Goal: Task Accomplishment & Management: Manage account settings

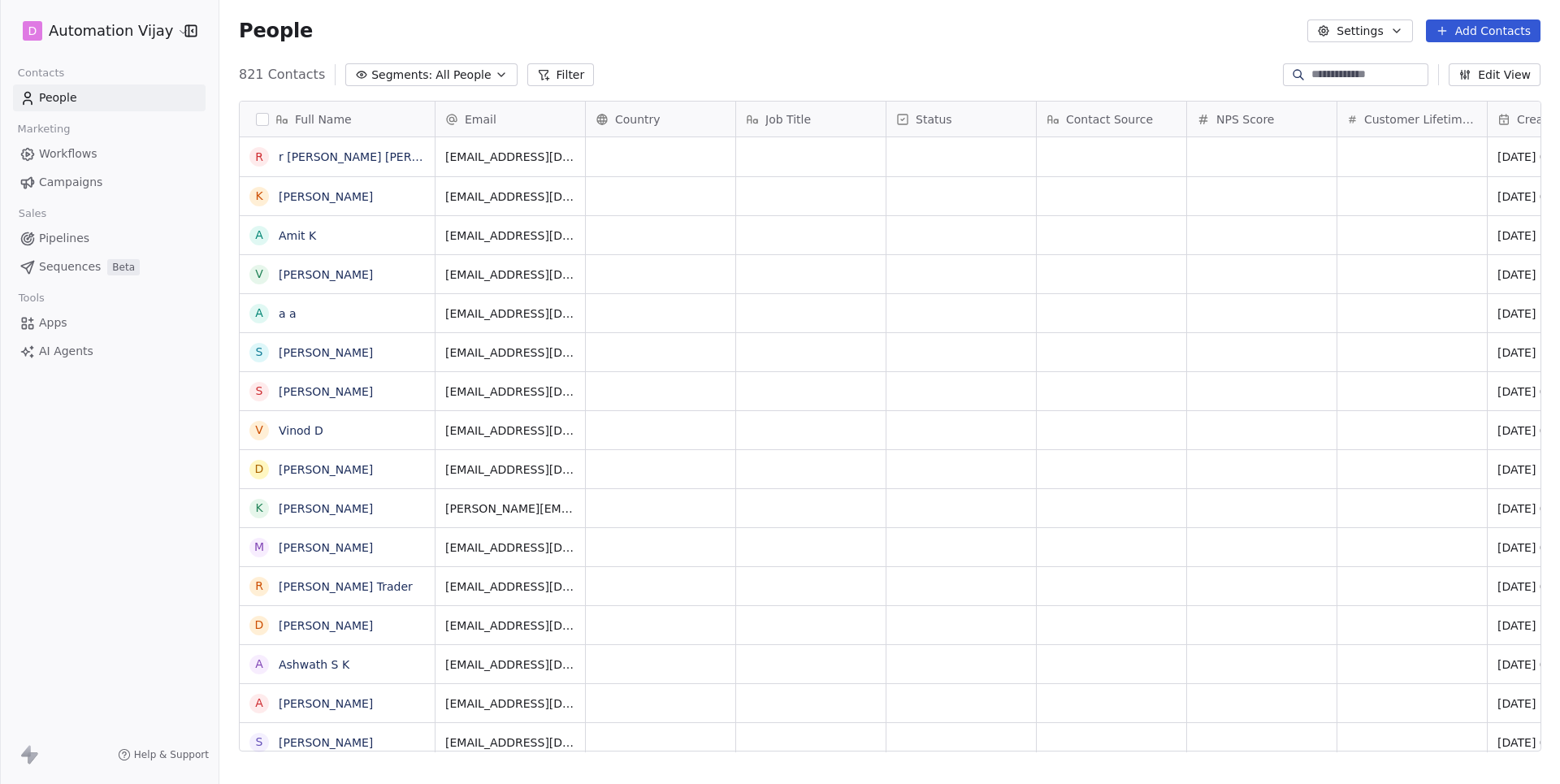
scroll to position [690, 1340]
click at [69, 180] on span "Campaigns" at bounding box center [71, 182] width 64 height 17
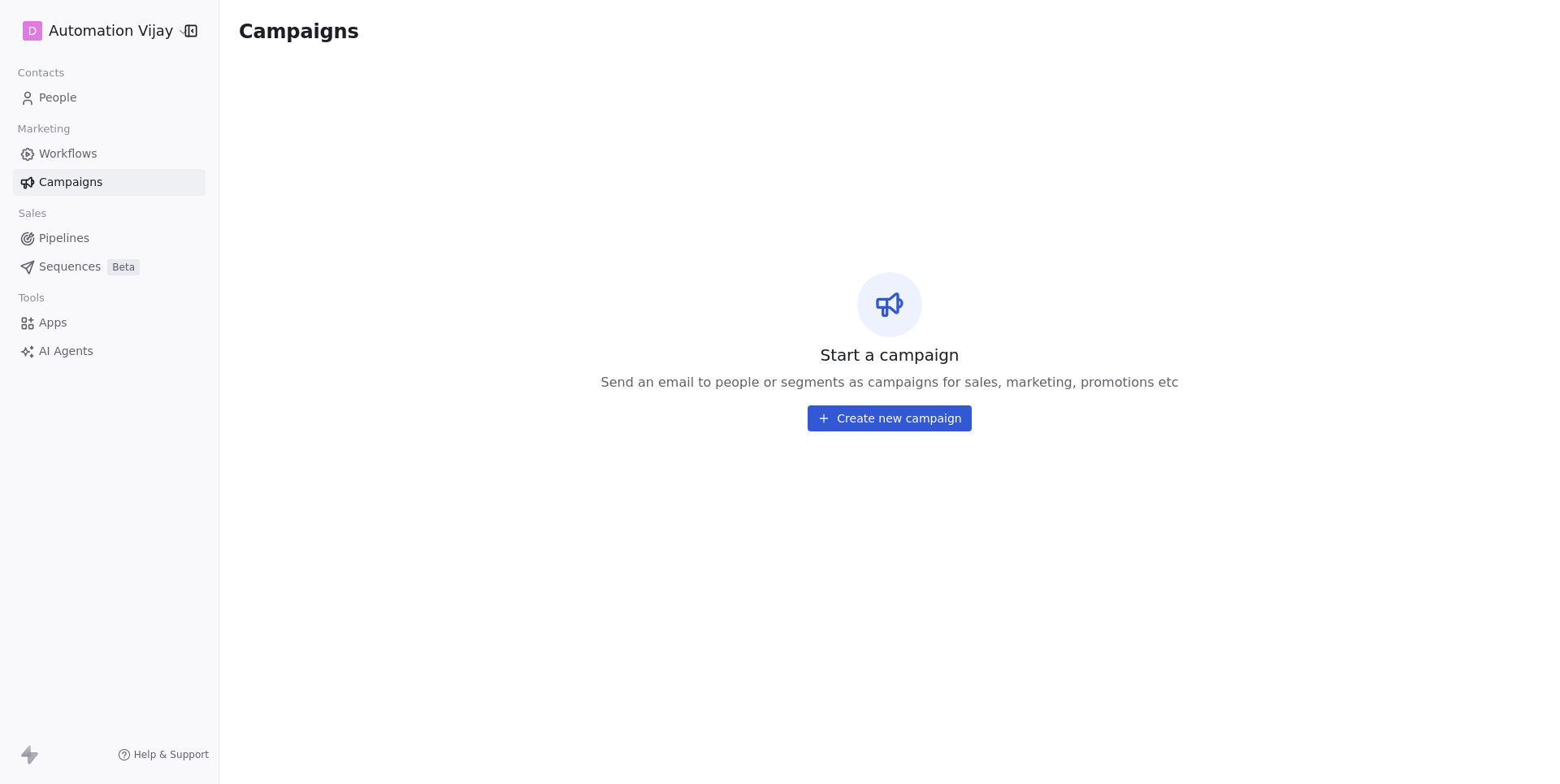
click at [135, 24] on html "D Automation Vijay Contacts People Marketing Workflows Campaigns Sales Pipeline…" at bounding box center [780, 392] width 1560 height 784
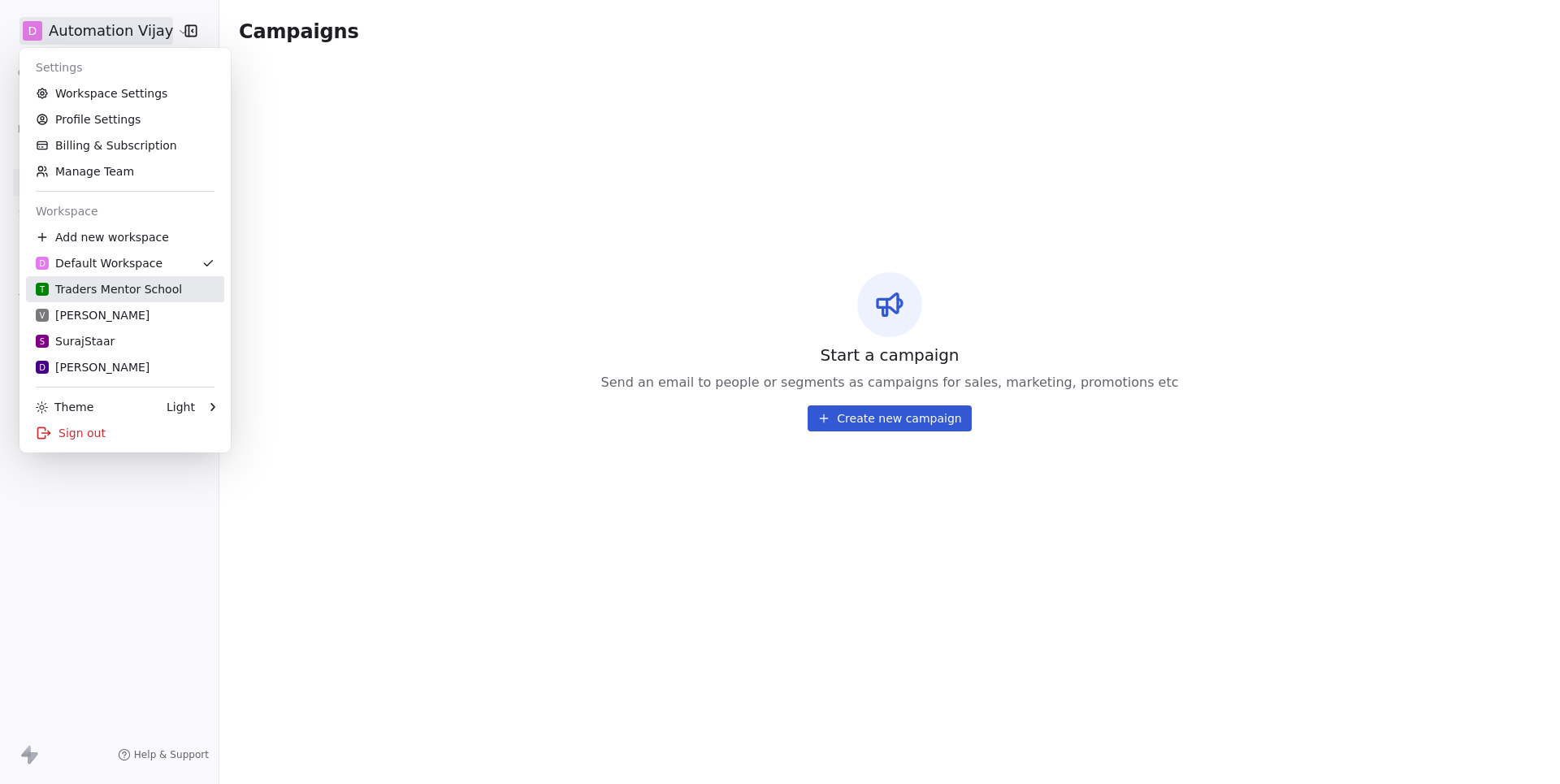
click at [114, 296] on div "T Traders Mentor School" at bounding box center [109, 289] width 147 height 16
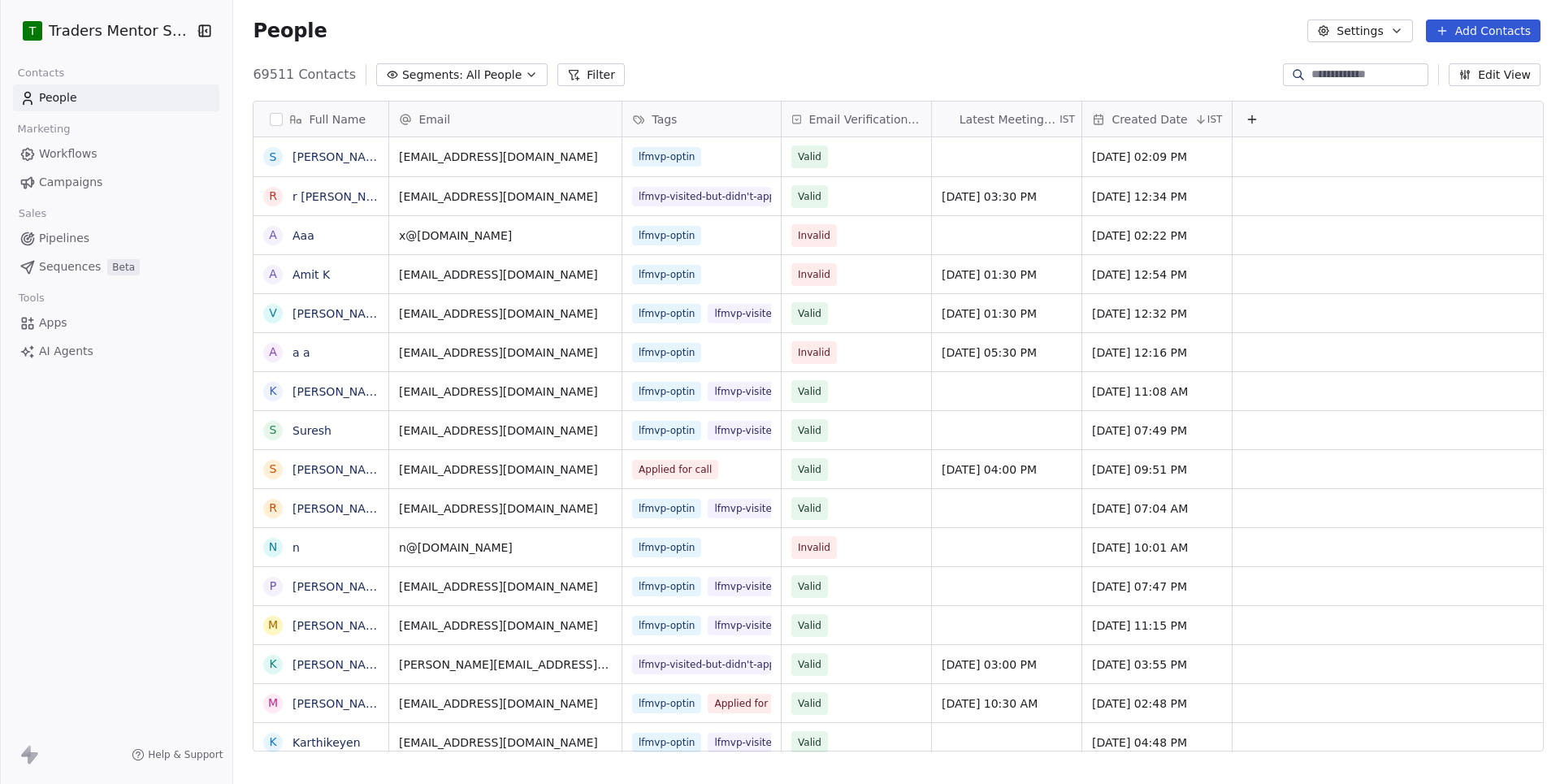
scroll to position [690, 1330]
click at [80, 178] on span "Campaigns" at bounding box center [71, 182] width 64 height 17
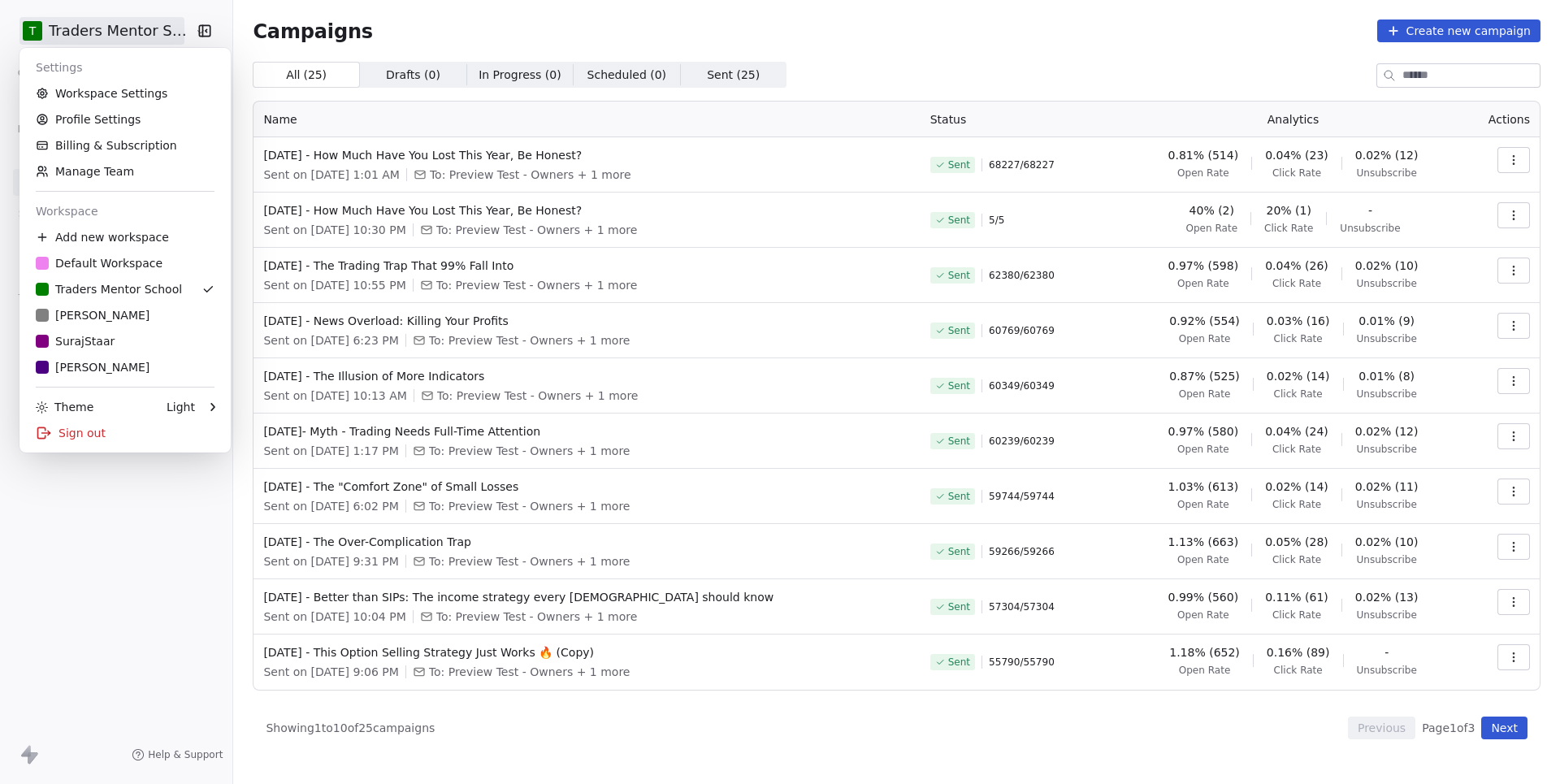
click at [125, 20] on html "T Traders Mentor School Contacts People Marketing Workflows Campaigns Sales Pip…" at bounding box center [780, 392] width 1560 height 784
click at [93, 317] on div "V Vanama Teja" at bounding box center [93, 315] width 114 height 16
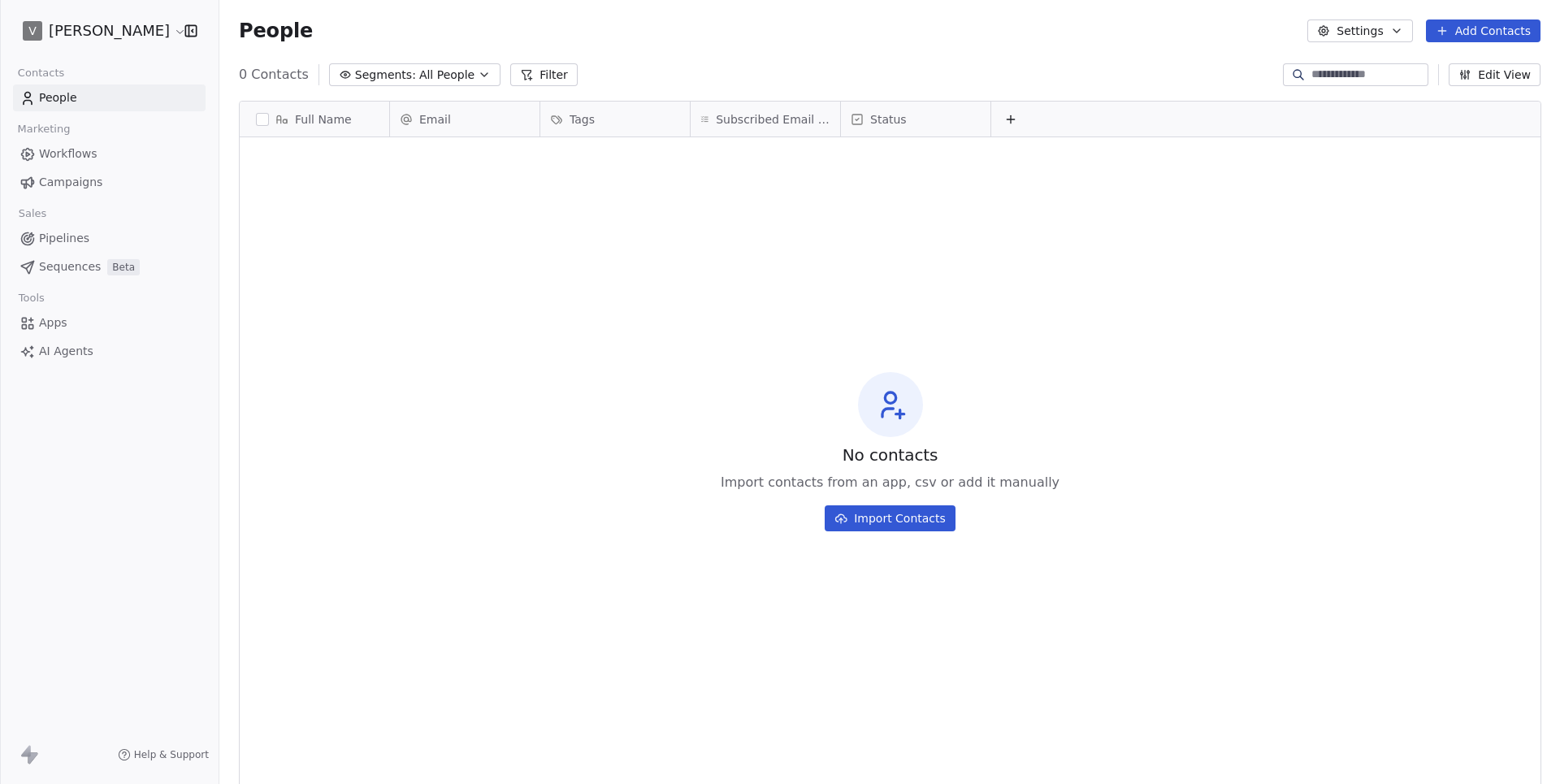
scroll to position [690, 1340]
click at [77, 179] on span "Campaigns" at bounding box center [71, 182] width 64 height 17
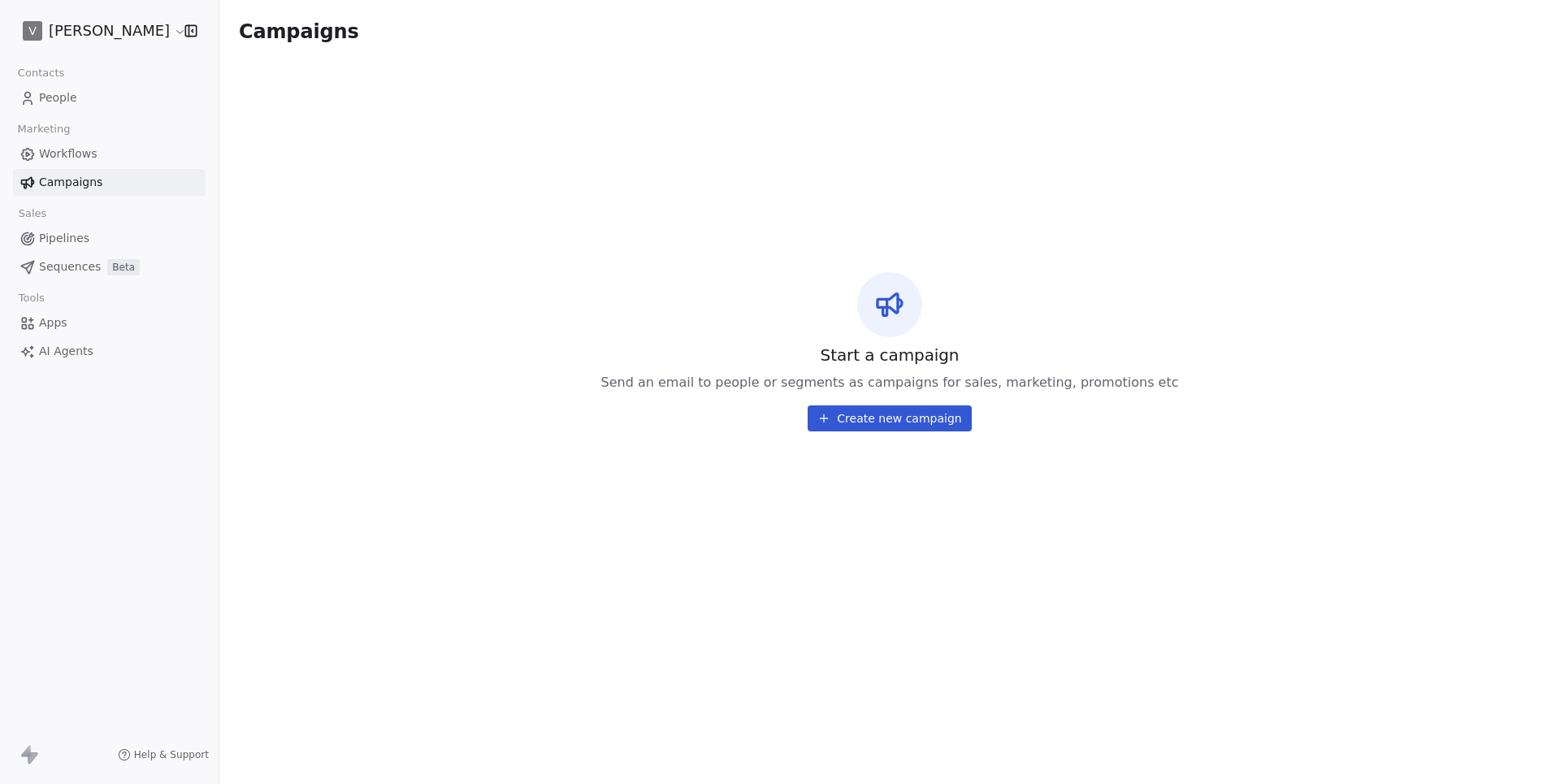
click at [143, 26] on html "V Geo Monks Contacts People Marketing Workflows Campaigns Sales Pipelines Seque…" at bounding box center [780, 392] width 1560 height 784
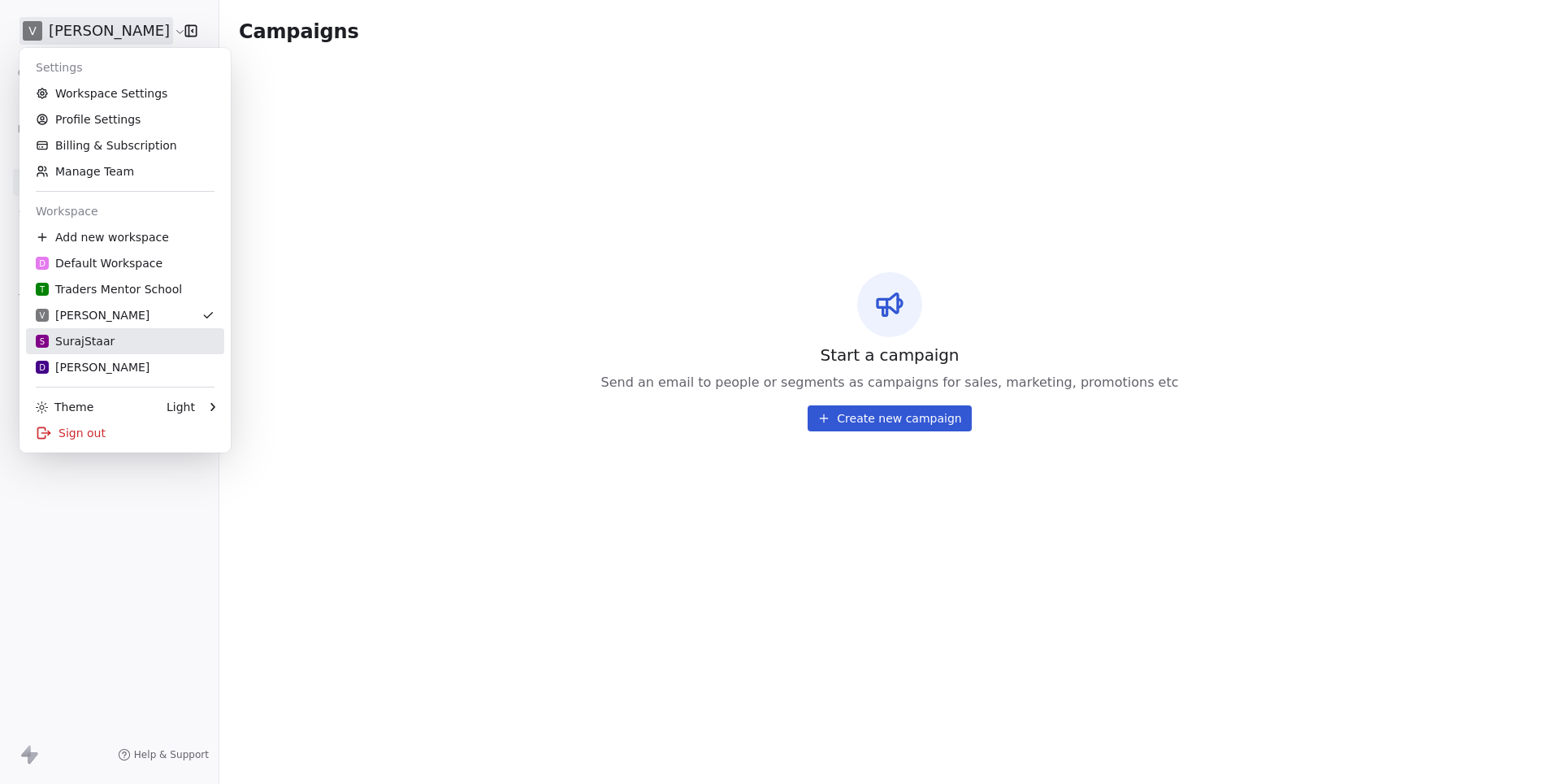
click at [85, 339] on div "S SurajStaar" at bounding box center [75, 341] width 79 height 16
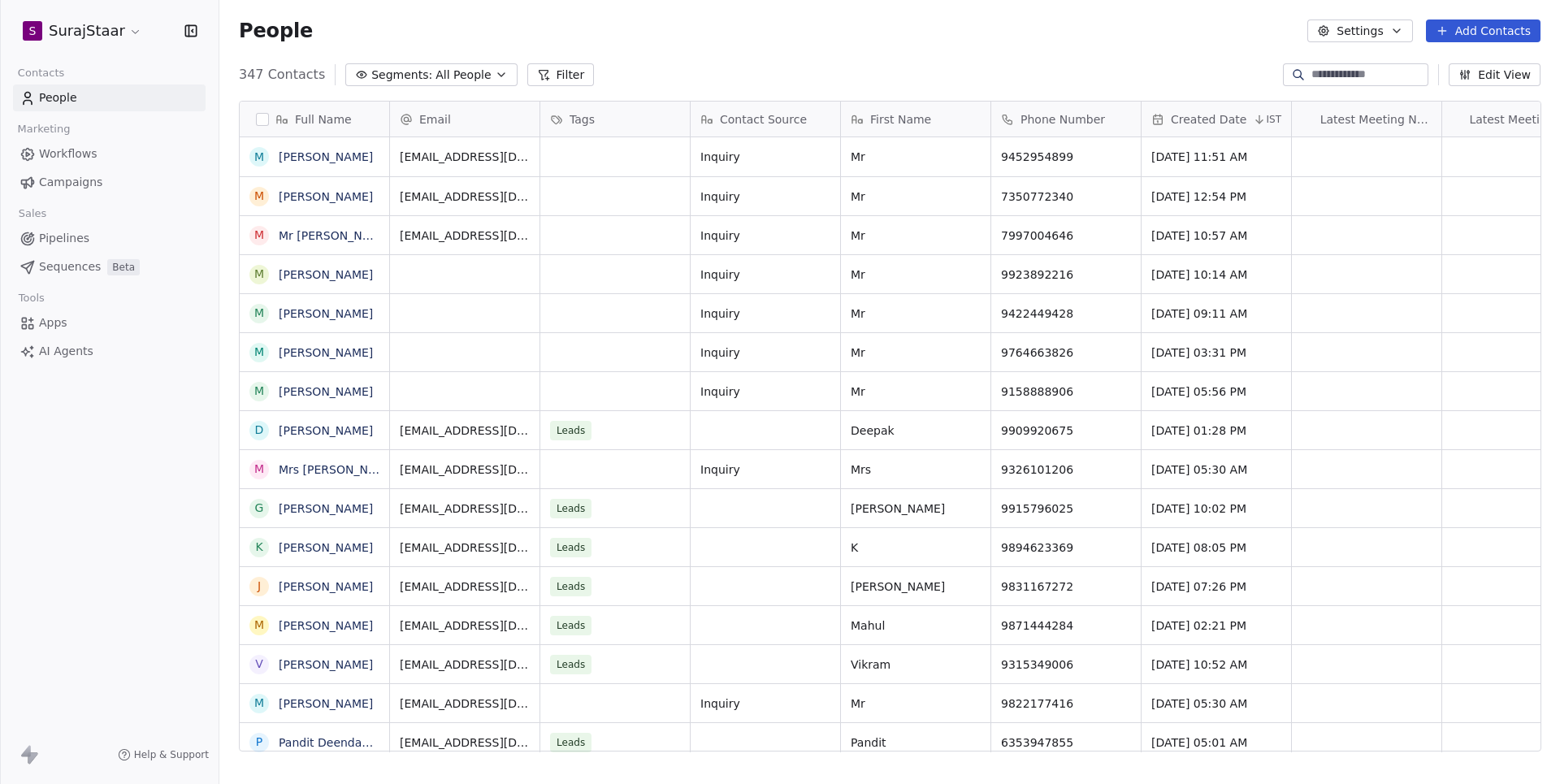
scroll to position [690, 1340]
click at [73, 241] on span "Pipelines" at bounding box center [64, 238] width 51 height 17
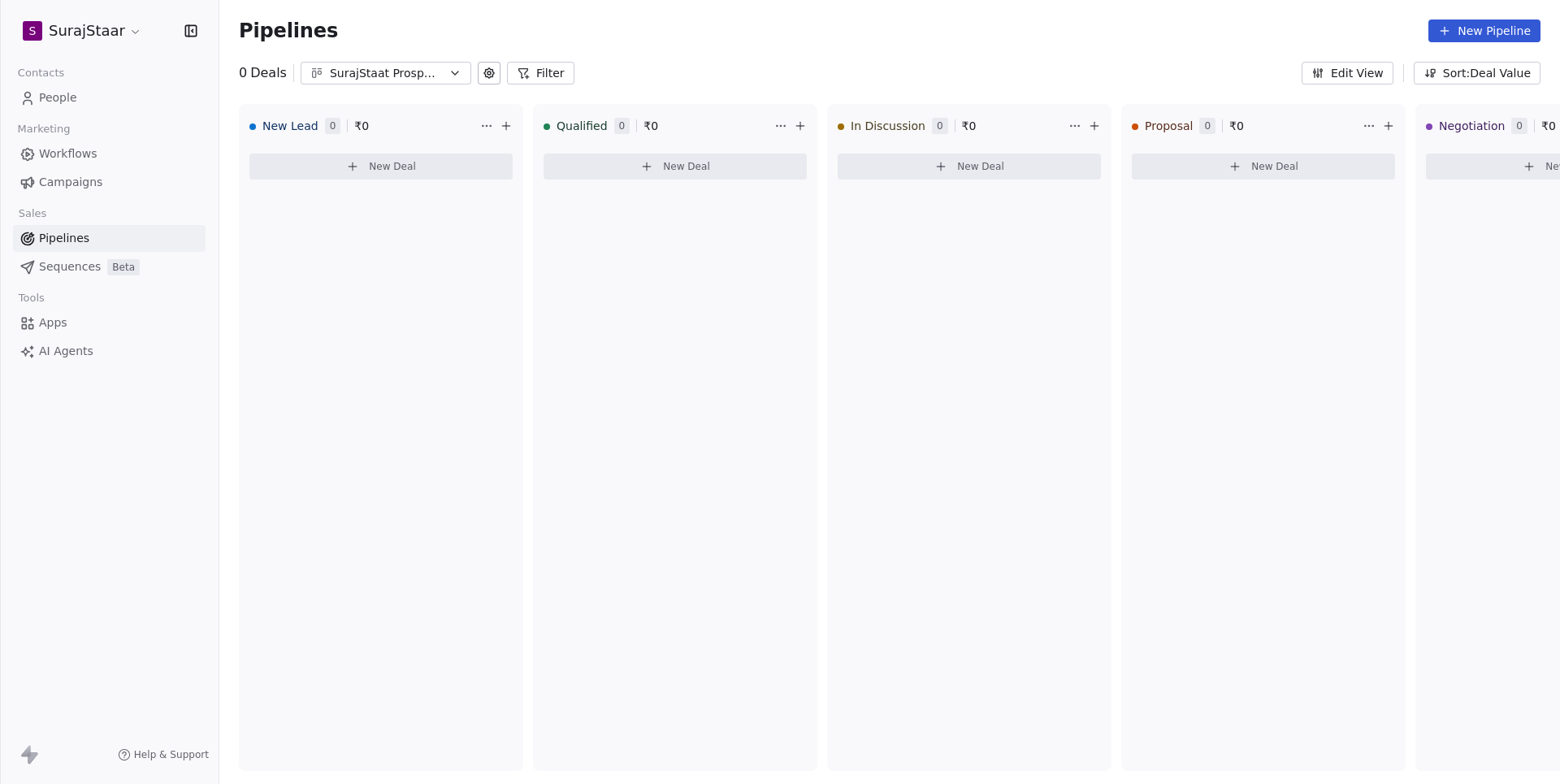
click at [72, 173] on span "Campaigns" at bounding box center [71, 182] width 64 height 17
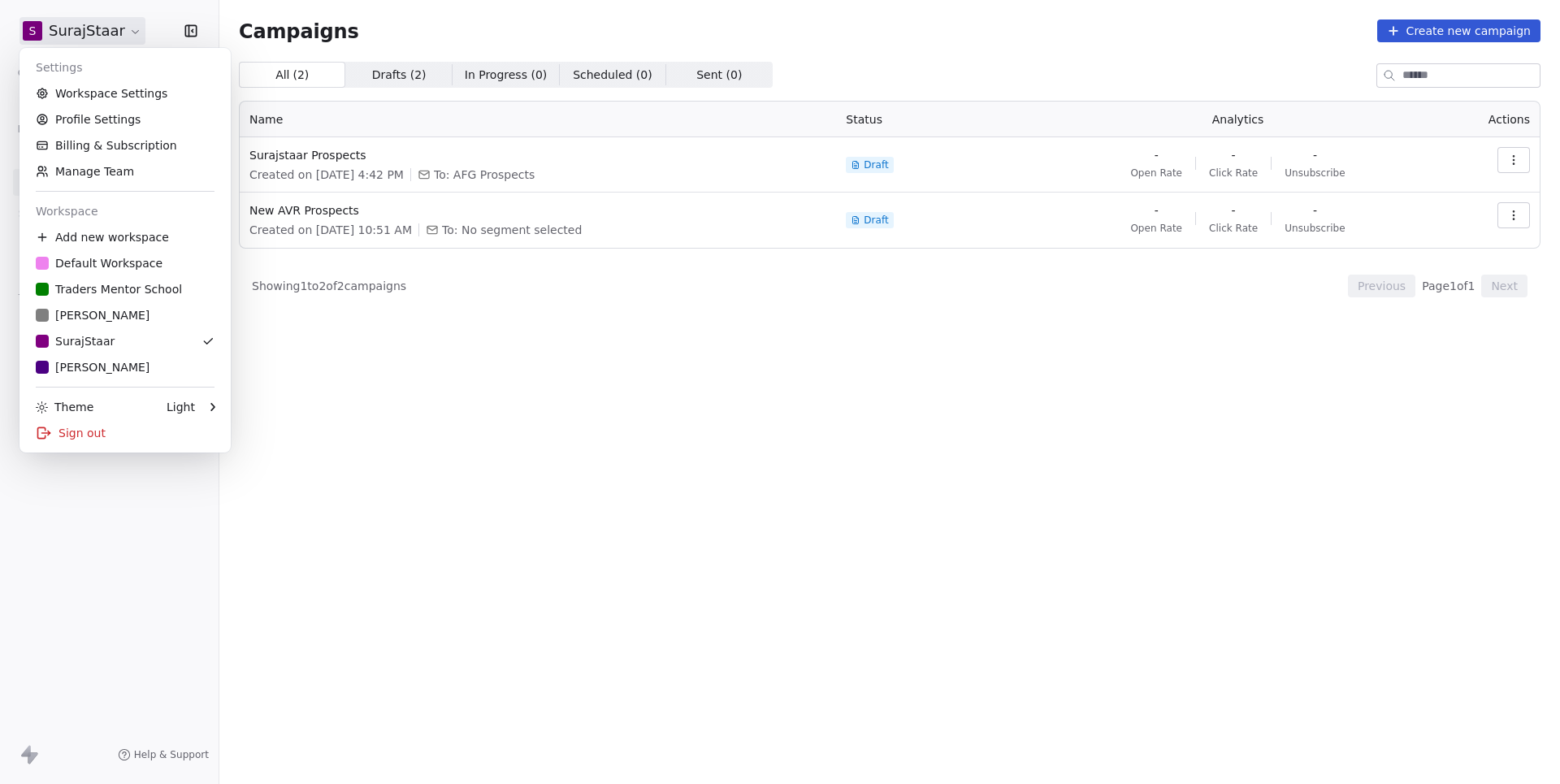
click at [101, 24] on html "S SurajStaar Contacts People Marketing Workflows Campaigns Sales Pipelines Sequ…" at bounding box center [780, 392] width 1560 height 784
click at [80, 371] on div "D Deepali" at bounding box center [93, 367] width 114 height 16
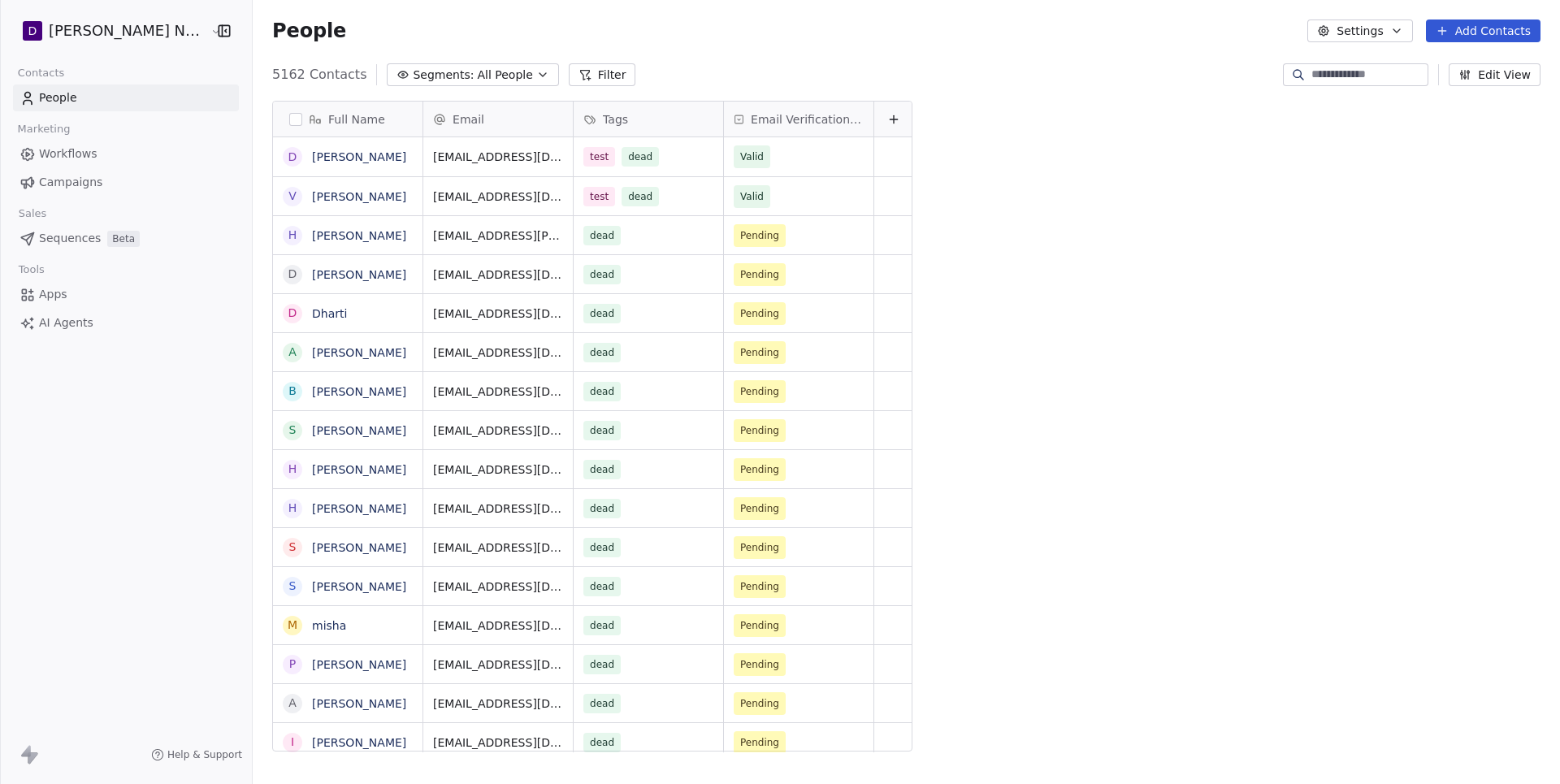
scroll to position [690, 1340]
click at [90, 183] on span "Campaigns" at bounding box center [71, 182] width 64 height 17
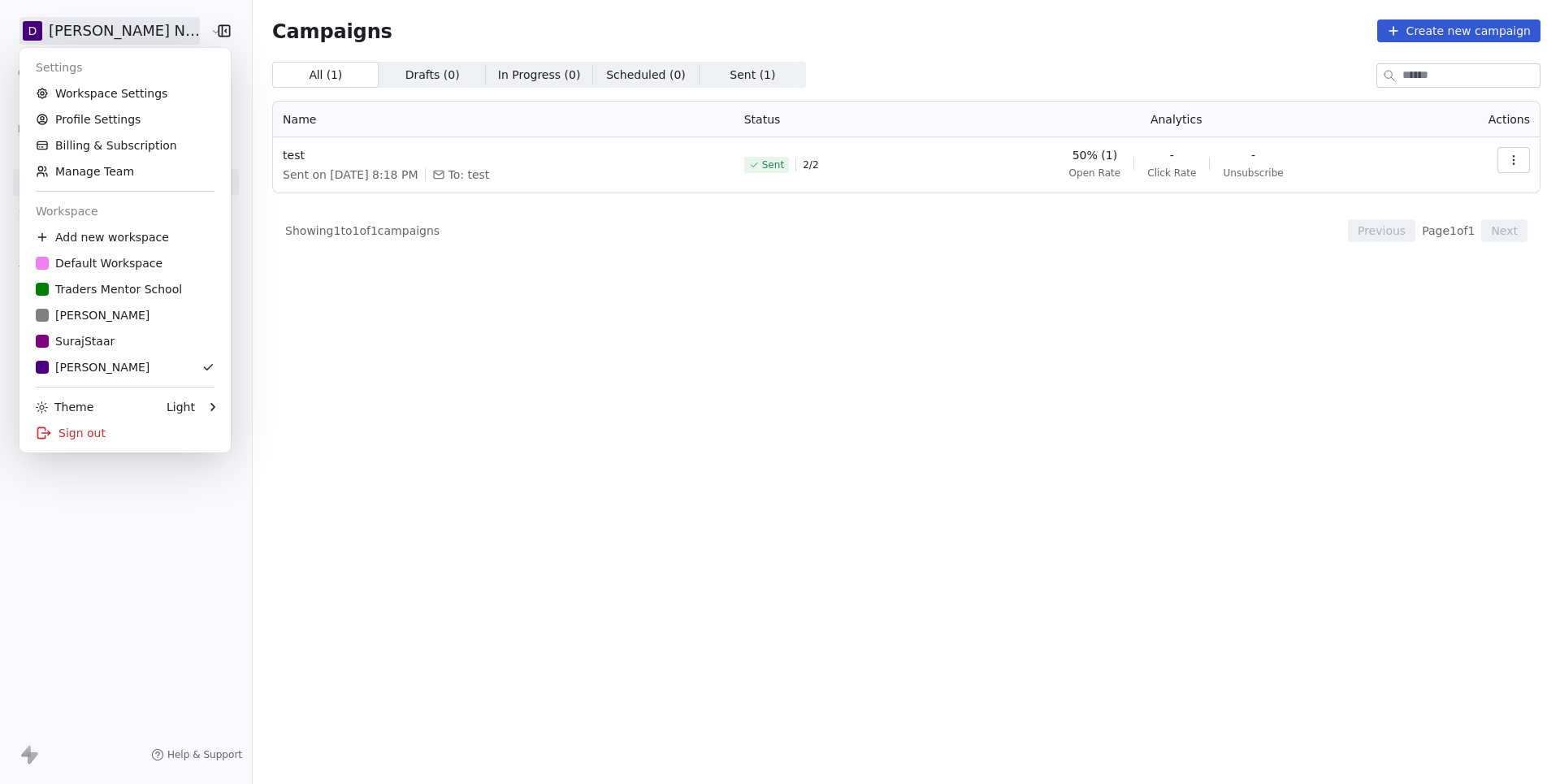
click at [125, 29] on html "D Deepali Nutrition Contacts People Marketing Workflows Campaigns Sales Sequenc…" at bounding box center [780, 392] width 1560 height 784
click at [83, 95] on link "Workspace Settings" at bounding box center [125, 94] width 198 height 26
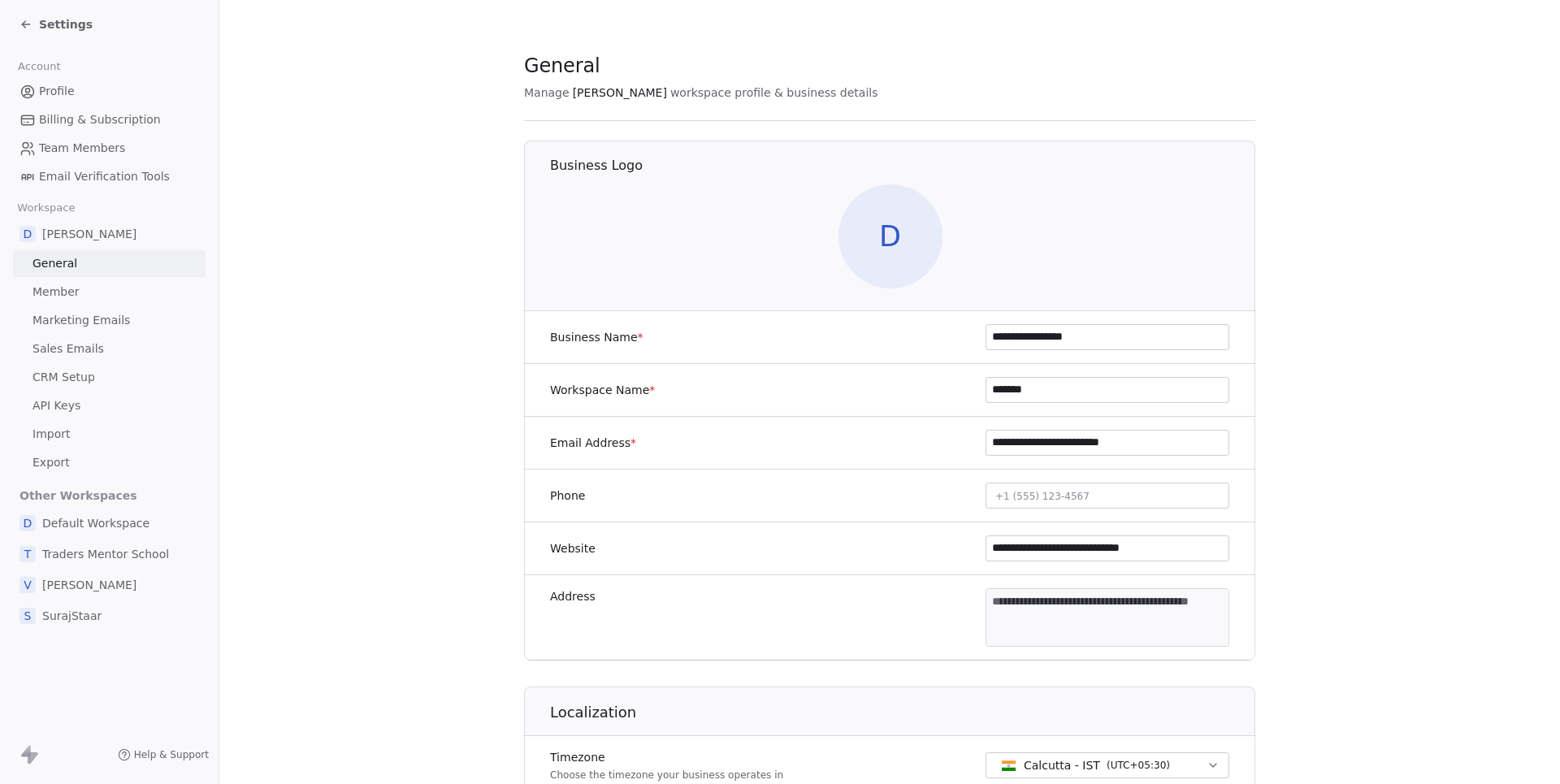
click at [82, 335] on link "Sales Emails" at bounding box center [109, 348] width 192 height 27
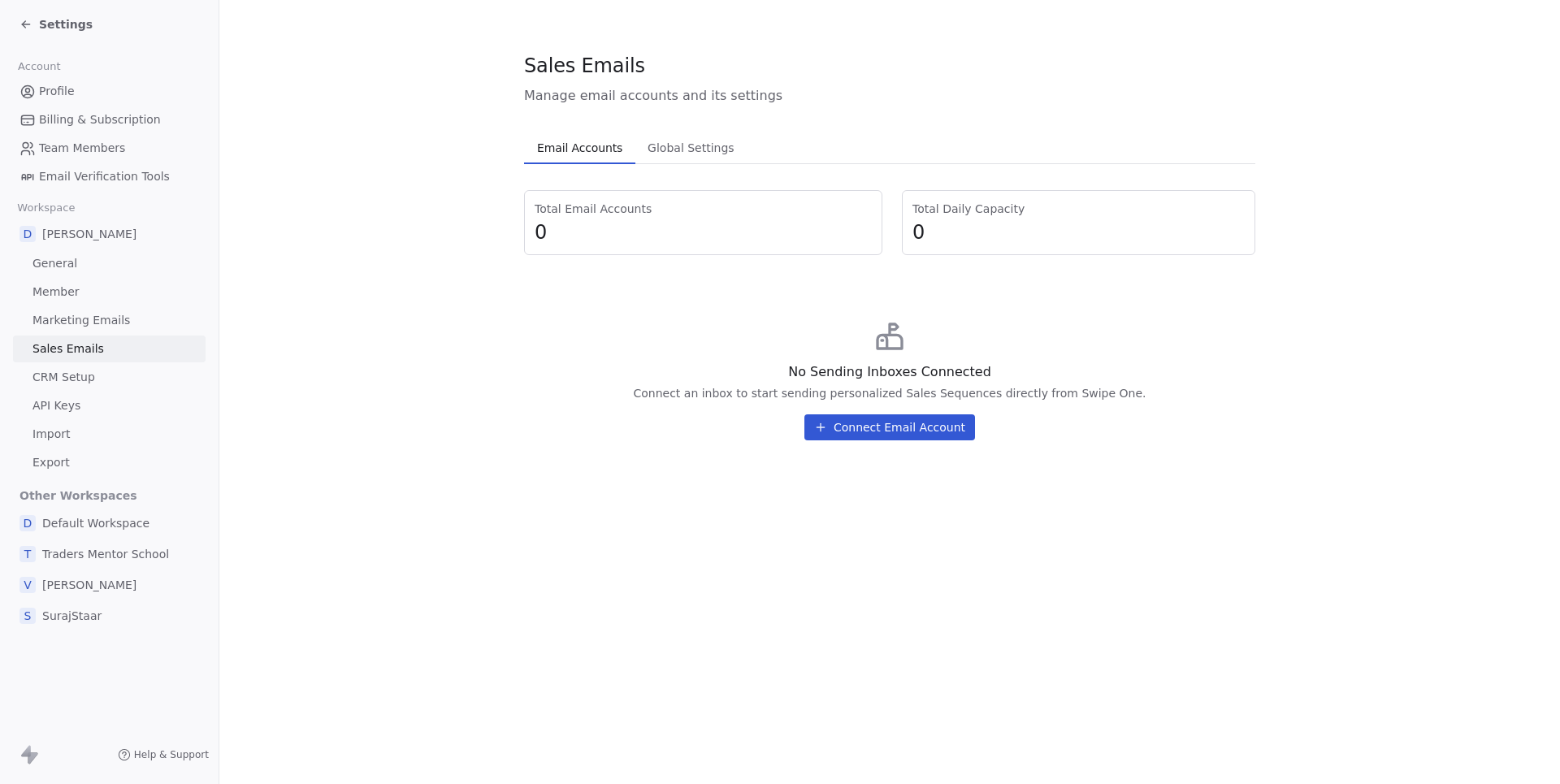
click at [88, 319] on span "Marketing Emails" at bounding box center [81, 320] width 98 height 17
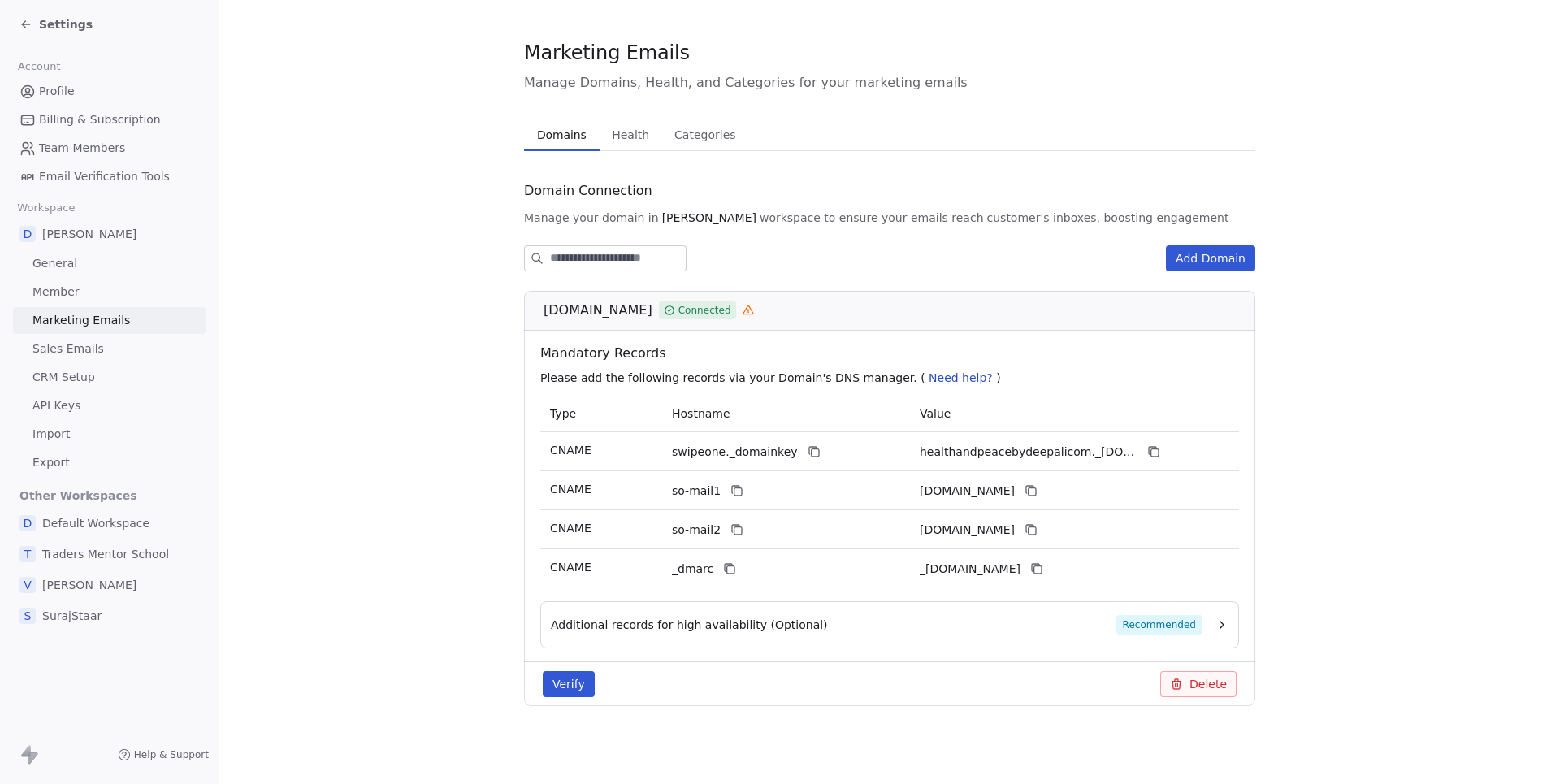
scroll to position [13, 0]
click at [754, 307] on icon at bounding box center [749, 310] width 11 height 11
click at [567, 694] on button "Verify" at bounding box center [569, 684] width 52 height 26
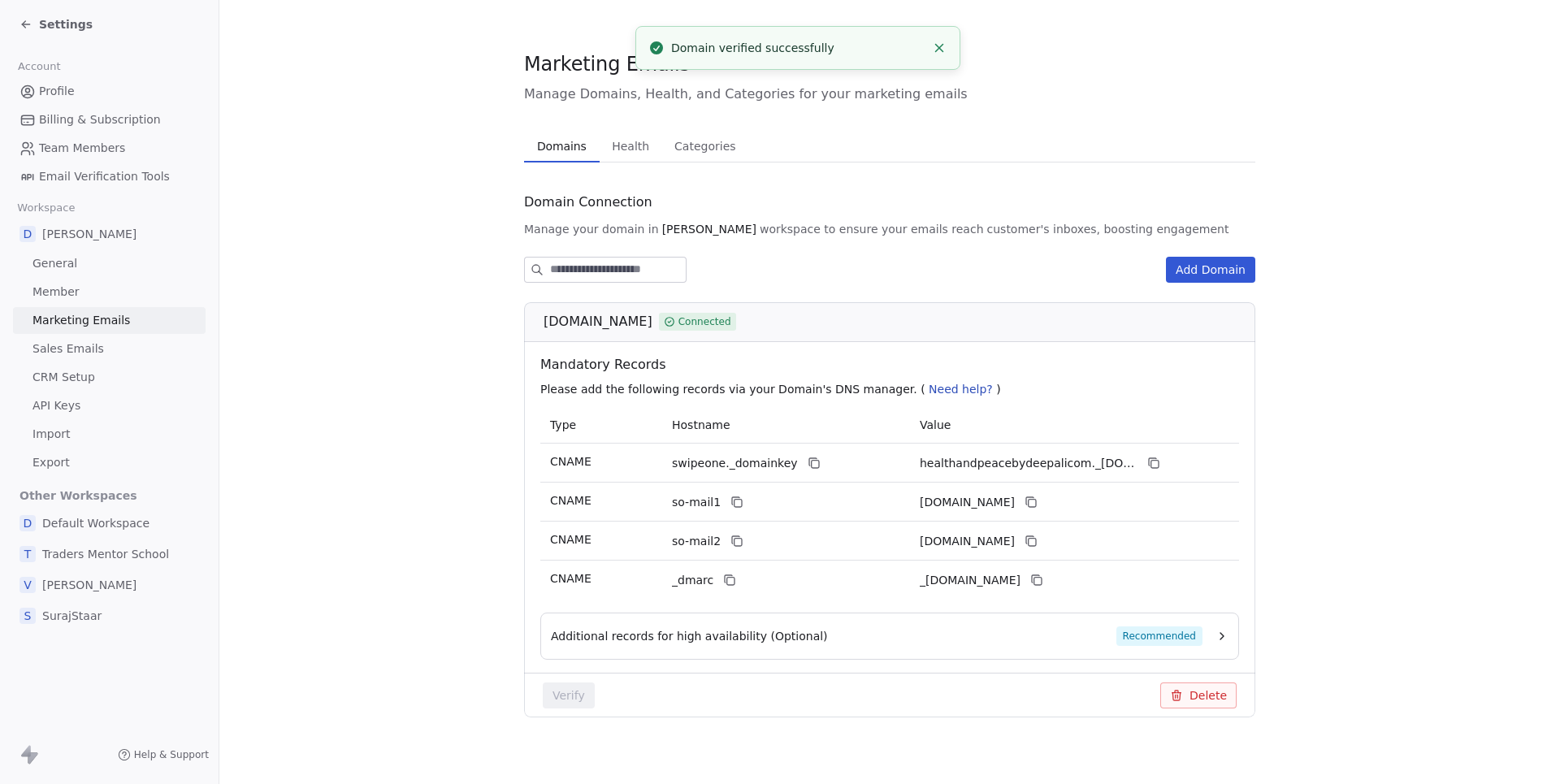
scroll to position [0, 0]
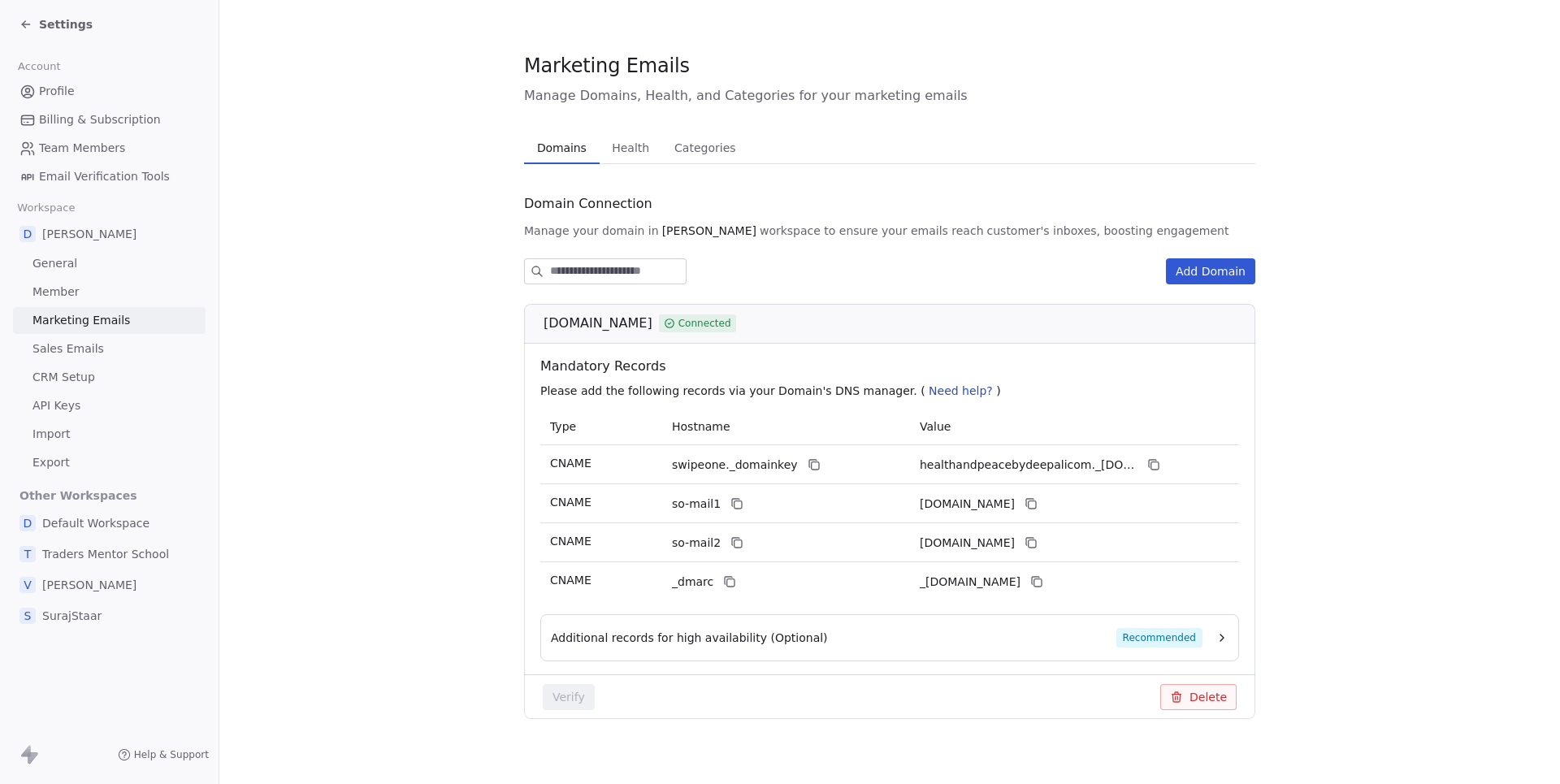
click at [53, 27] on span "Settings" at bounding box center [66, 24] width 54 height 16
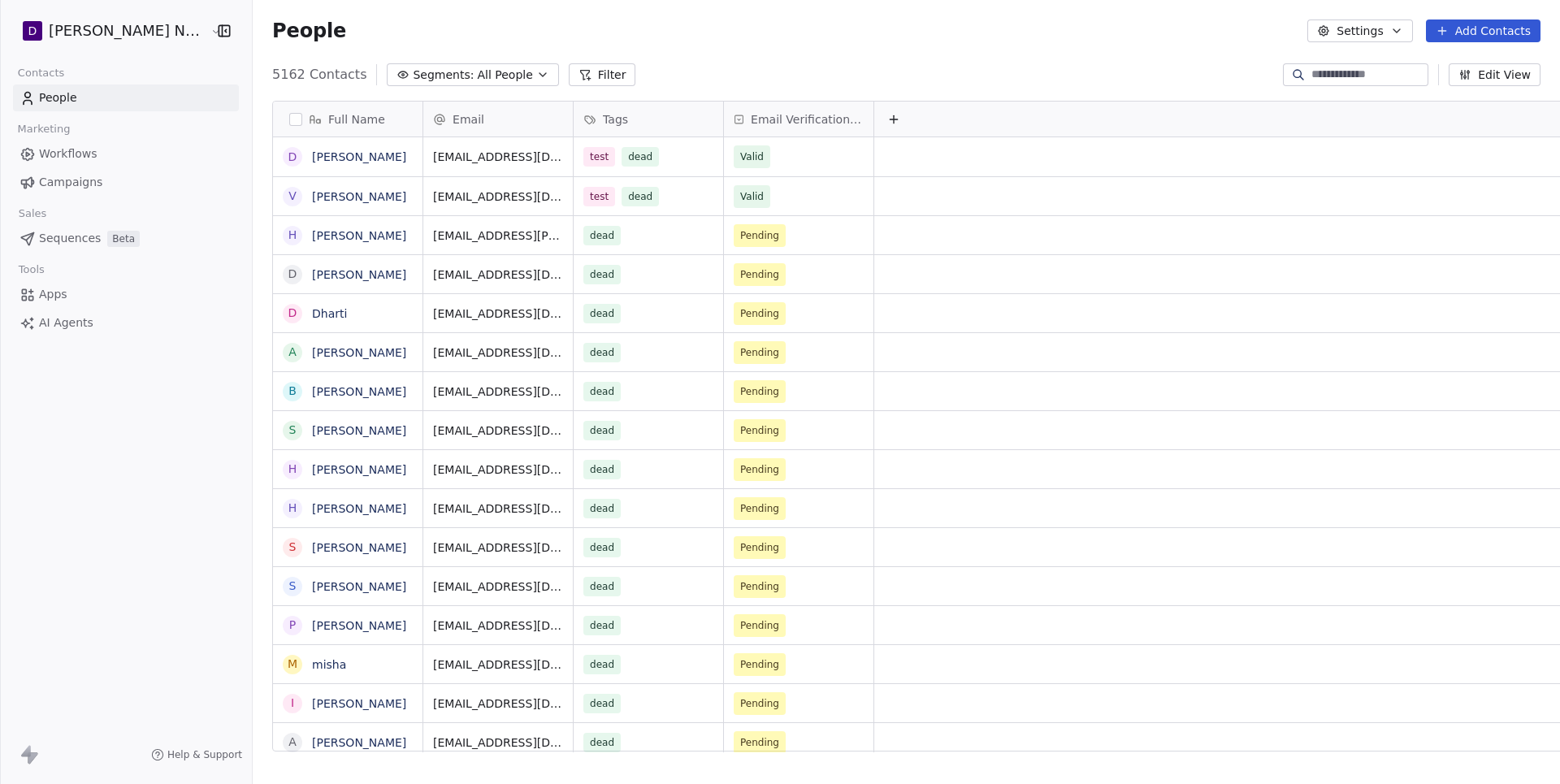
scroll to position [690, 1340]
click at [72, 176] on span "Campaigns" at bounding box center [71, 182] width 64 height 17
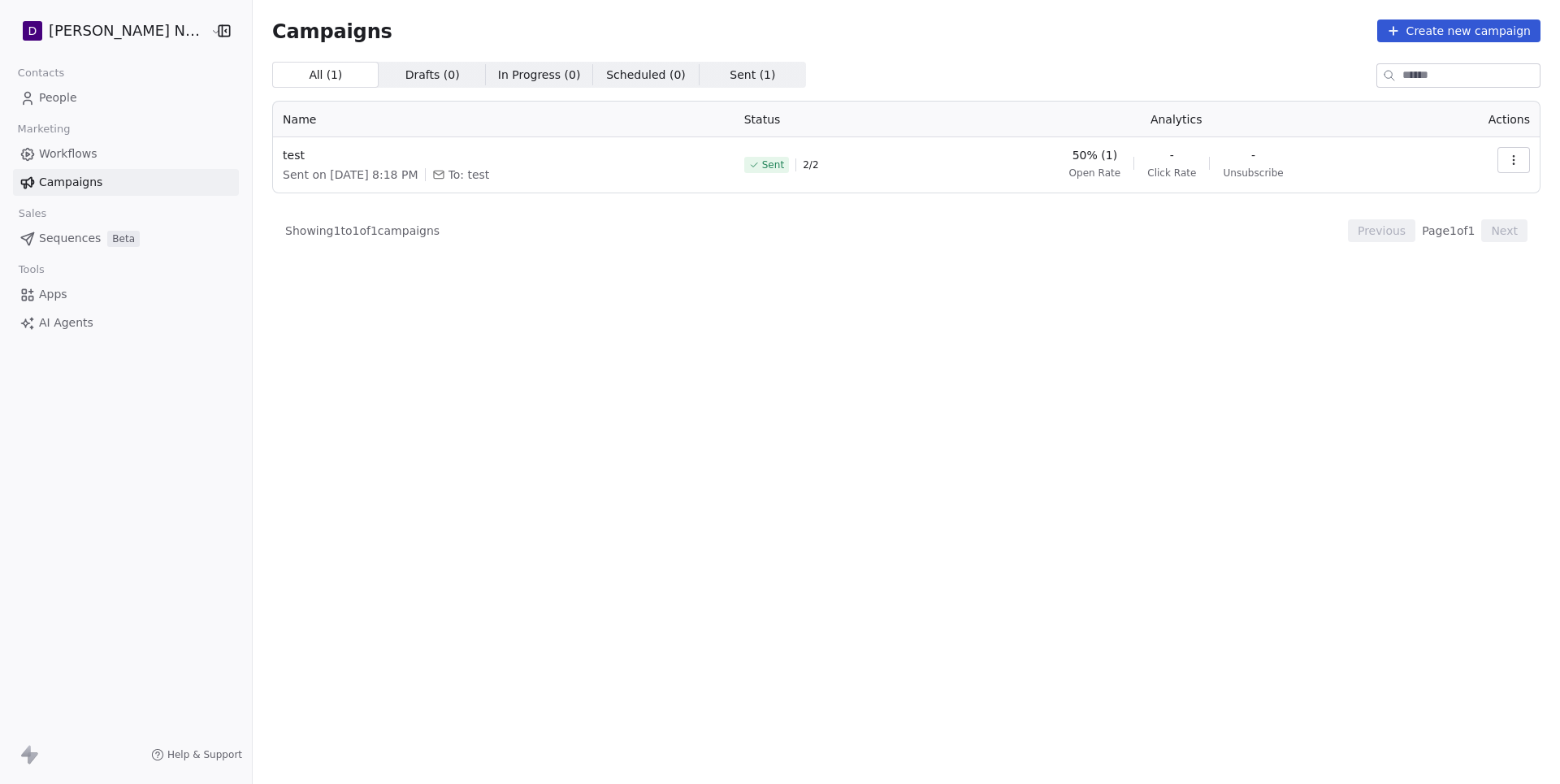
click at [138, 33] on html "D Deepali Nutrition Contacts People Marketing Workflows Campaigns Sales Sequenc…" at bounding box center [780, 392] width 1560 height 784
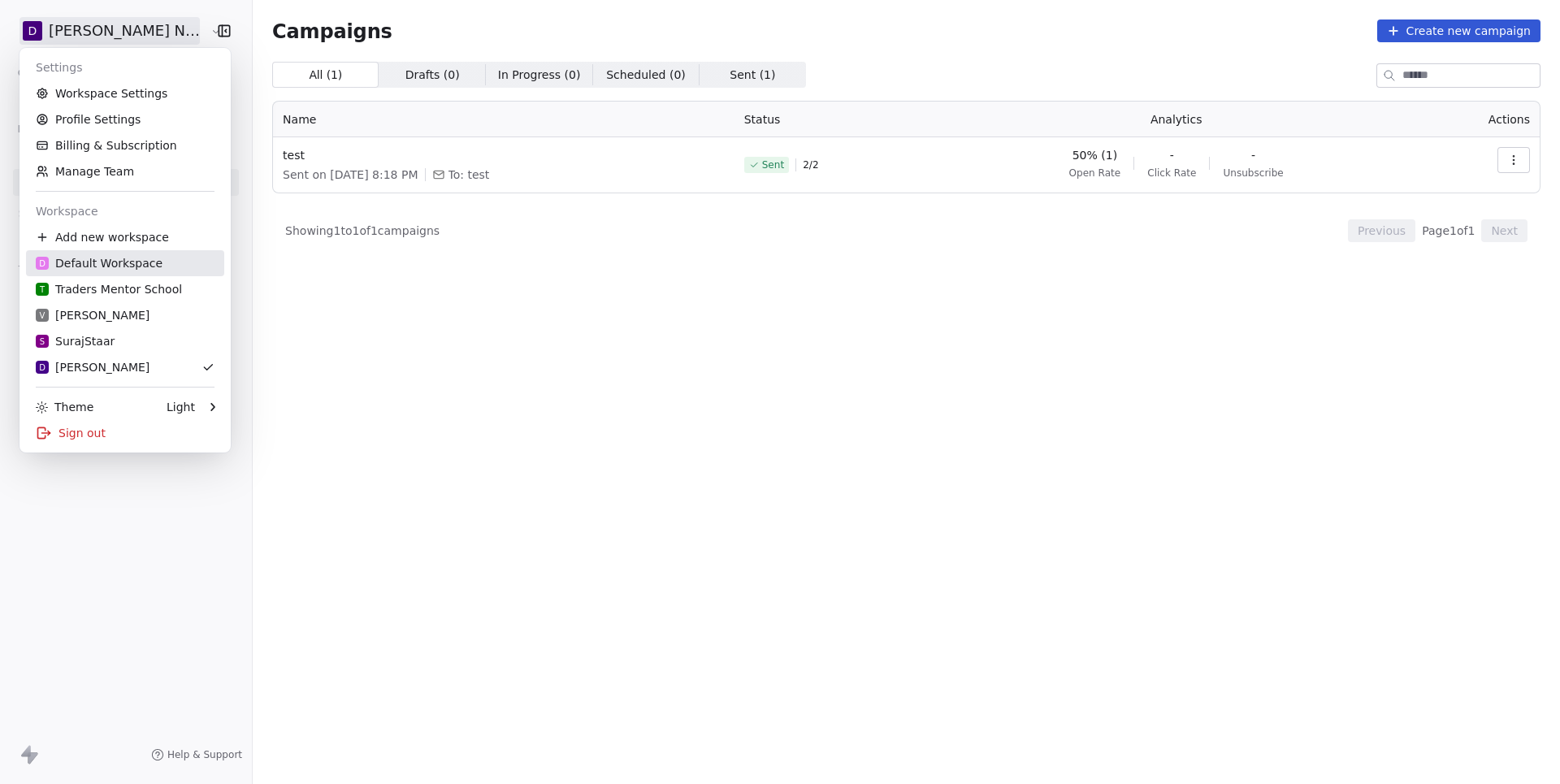
click at [99, 267] on div "D Default Workspace" at bounding box center [99, 263] width 127 height 16
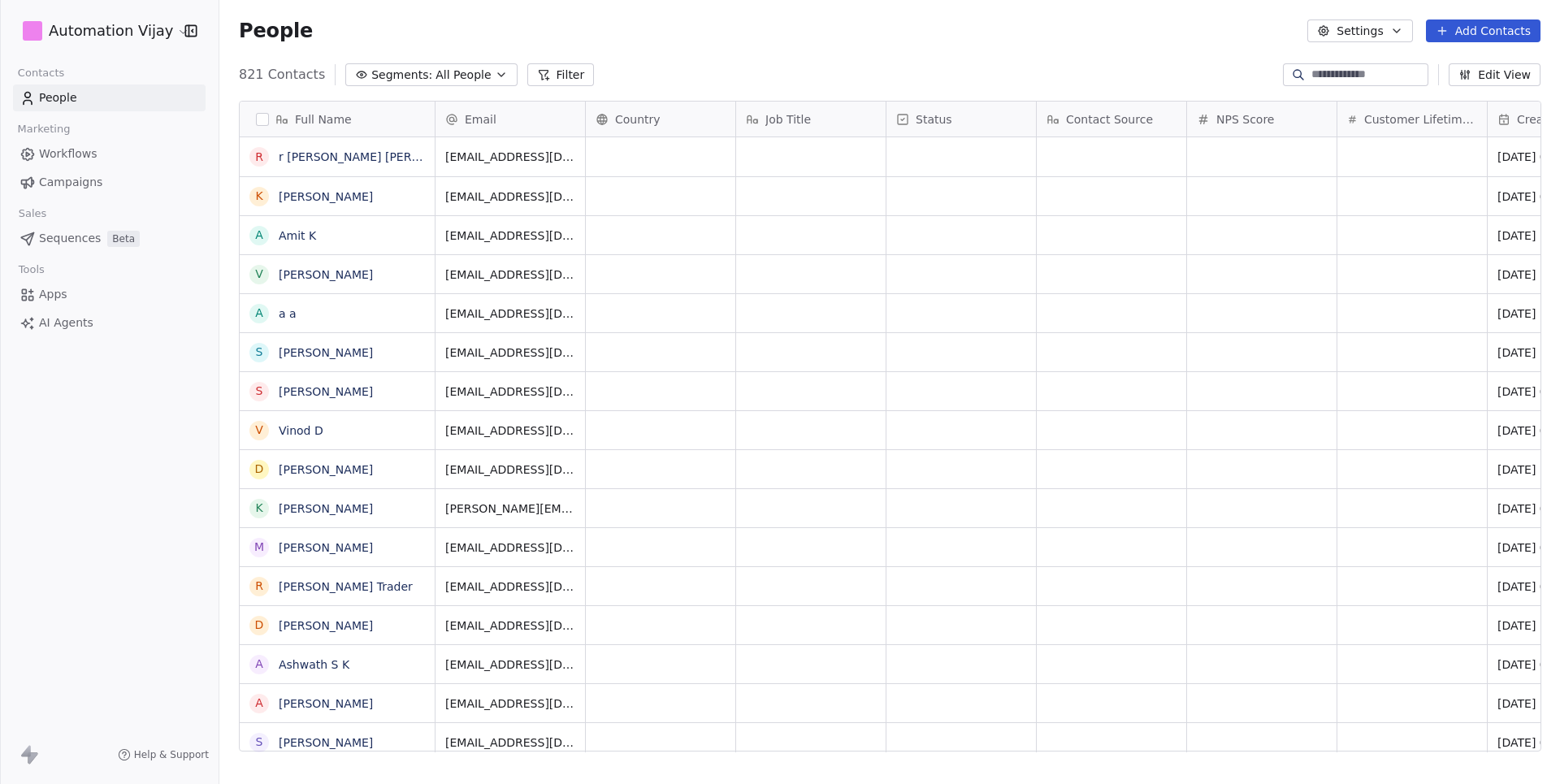
scroll to position [690, 1340]
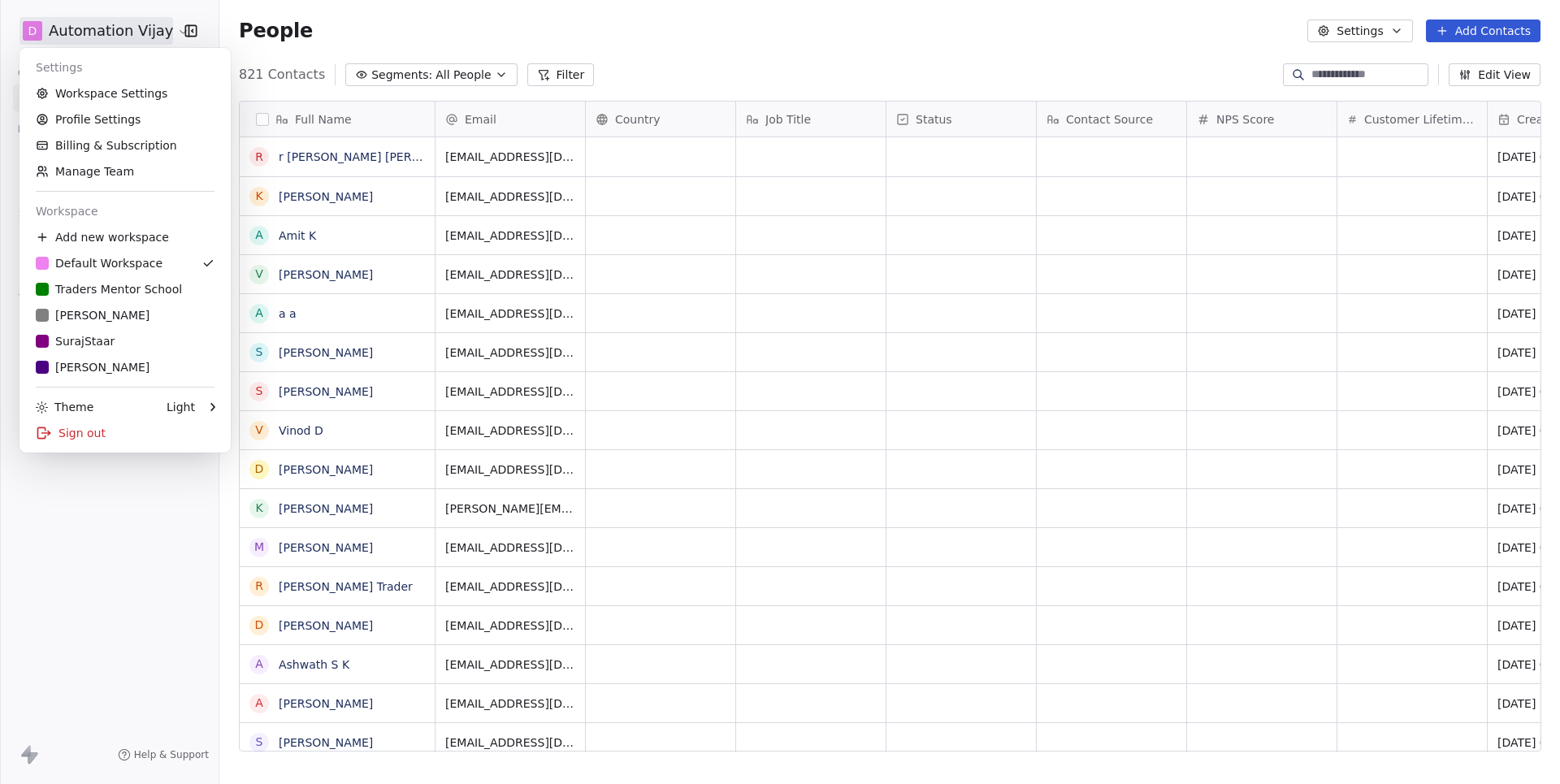
click at [115, 39] on html "D Automation Vijay Contacts People Marketing Workflows Campaigns Sales Pipeline…" at bounding box center [780, 392] width 1560 height 784
click at [114, 92] on link "Workspace Settings" at bounding box center [125, 94] width 198 height 26
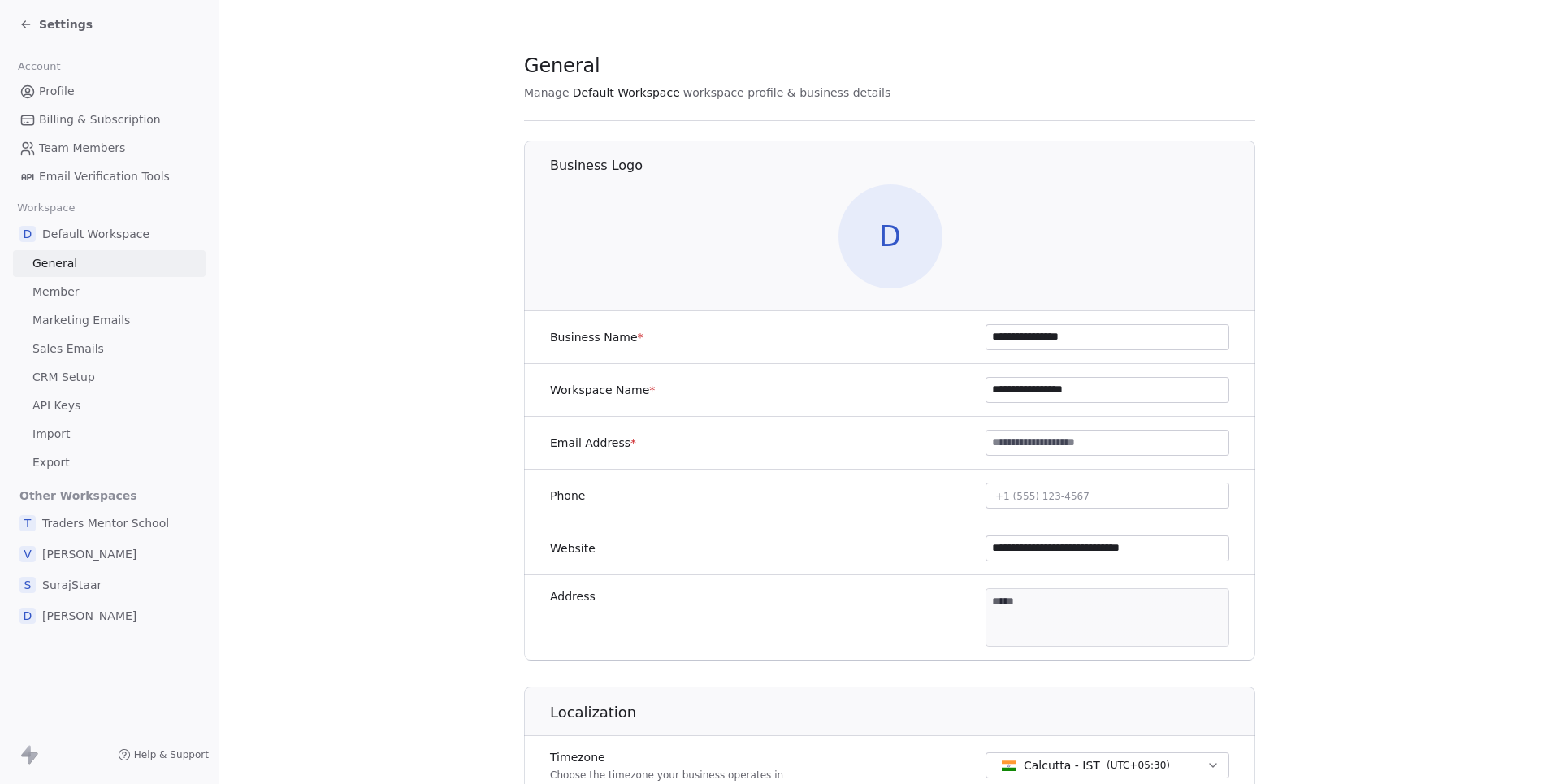
click at [63, 353] on link "Sales Emails" at bounding box center [109, 348] width 192 height 27
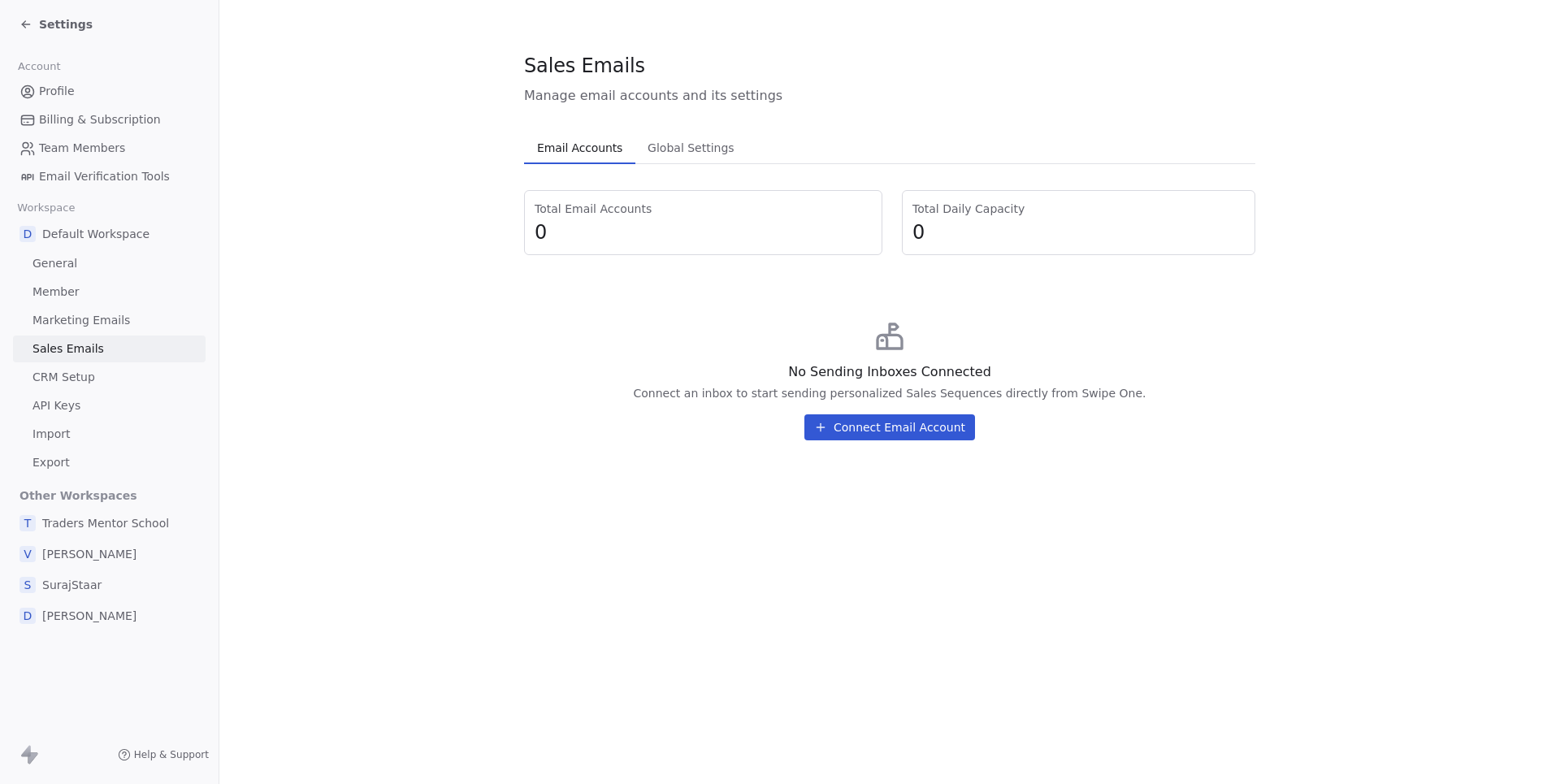
click at [92, 318] on span "Marketing Emails" at bounding box center [81, 320] width 98 height 17
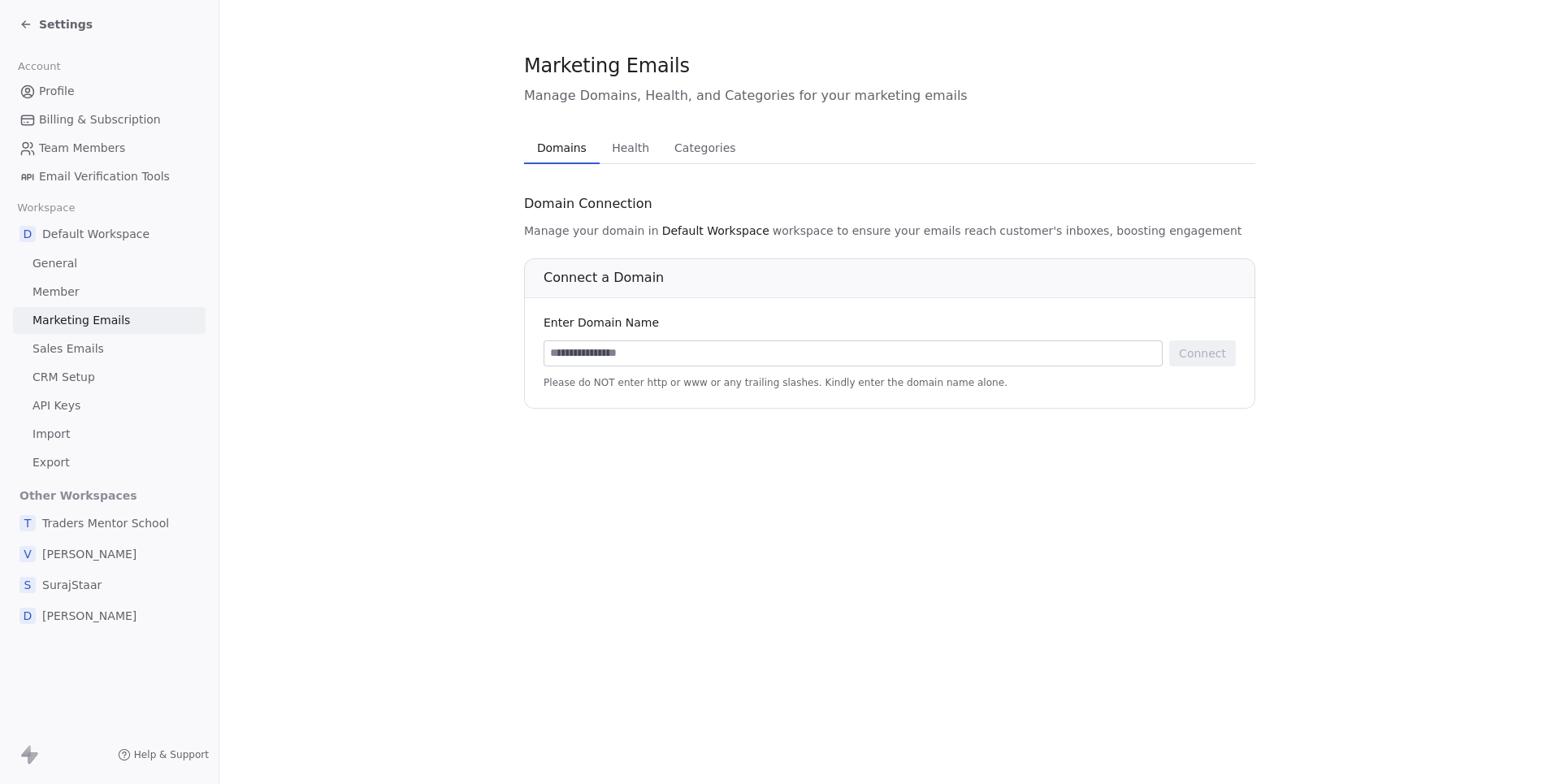
click at [114, 515] on span "Traders Mentor School" at bounding box center [106, 523] width 127 height 16
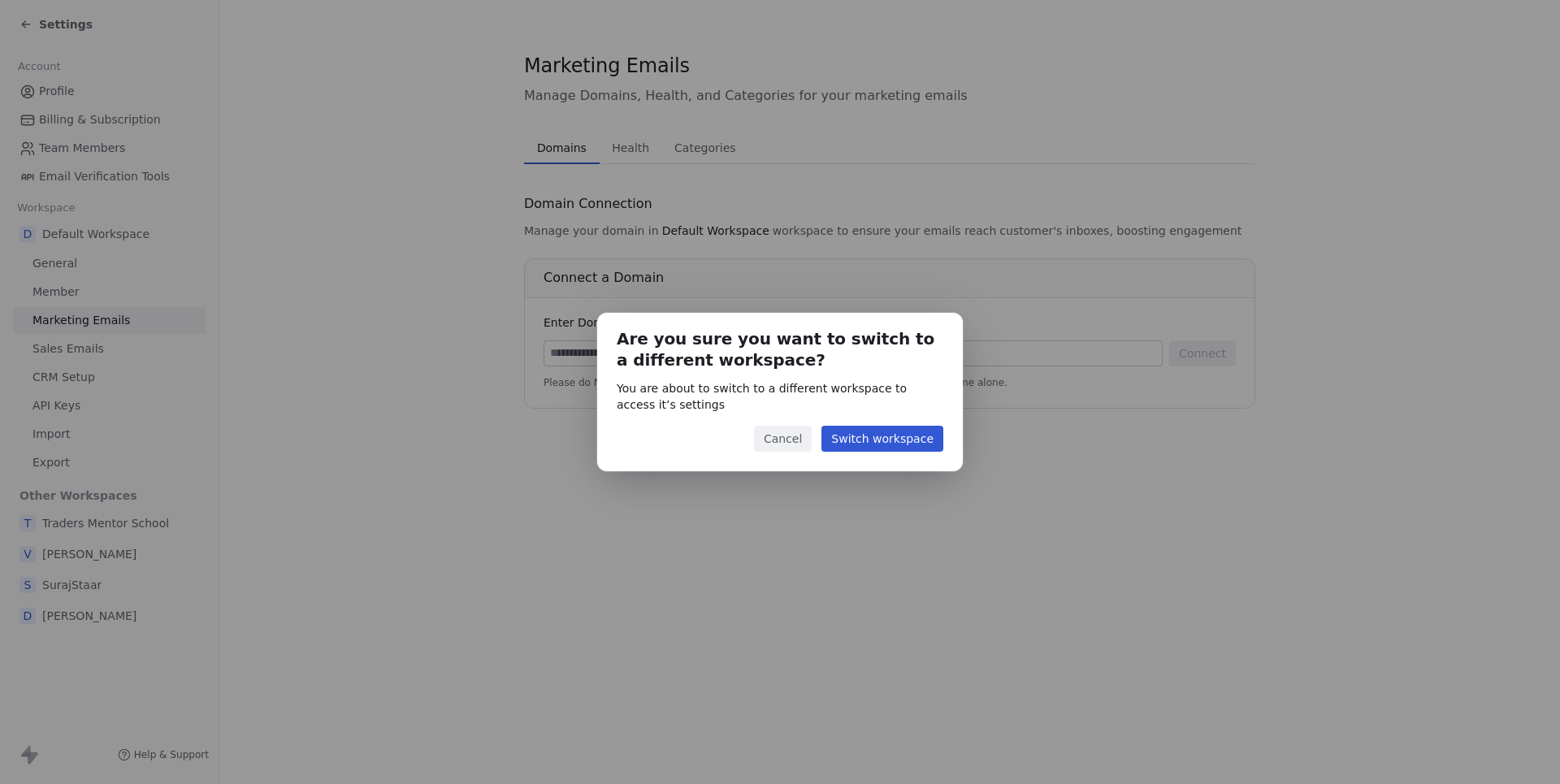
click at [842, 434] on button "Switch workspace" at bounding box center [883, 439] width 122 height 26
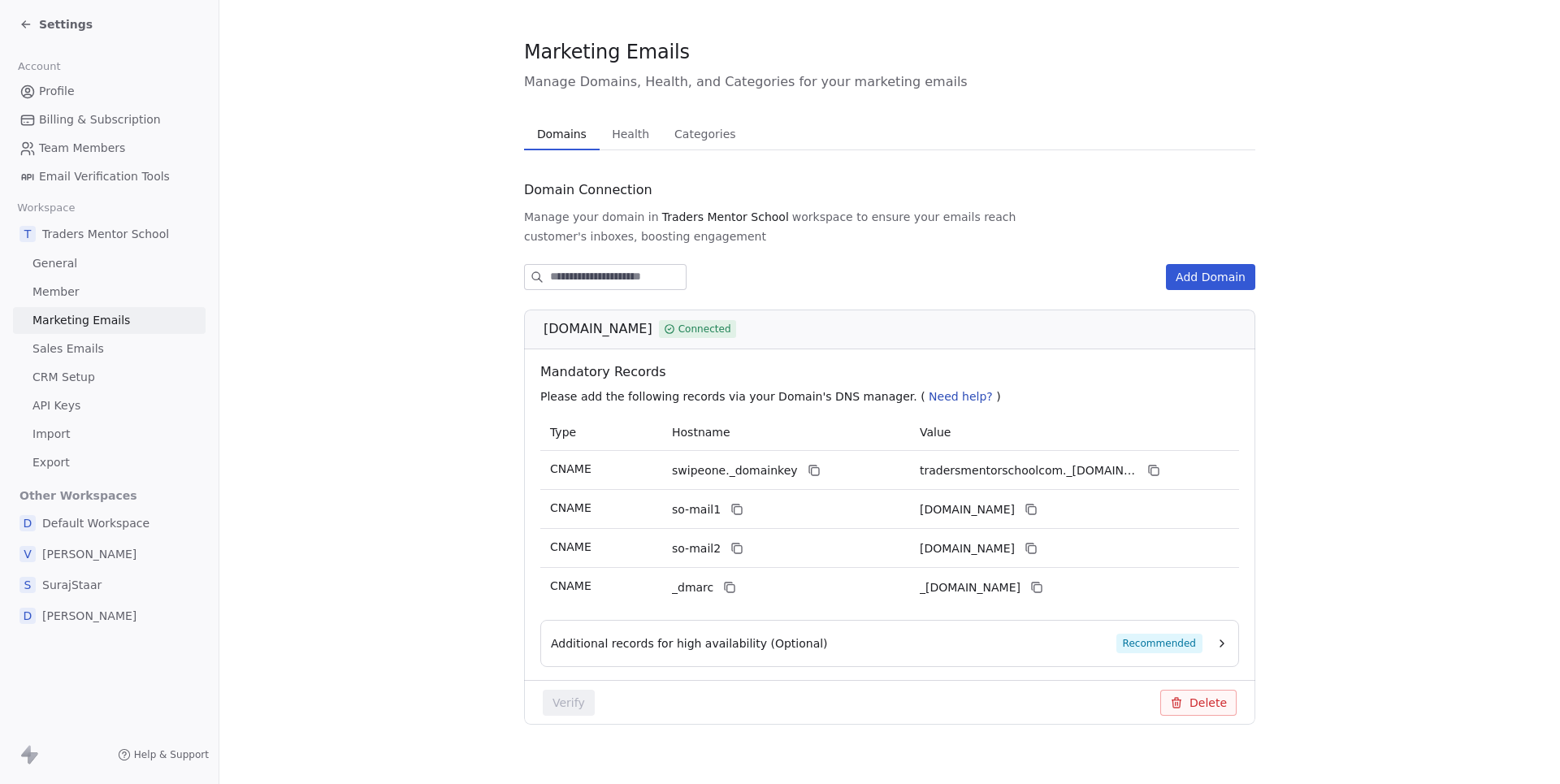
scroll to position [13, 0]
click at [76, 545] on span "Vanama Teja" at bounding box center [90, 554] width 94 height 16
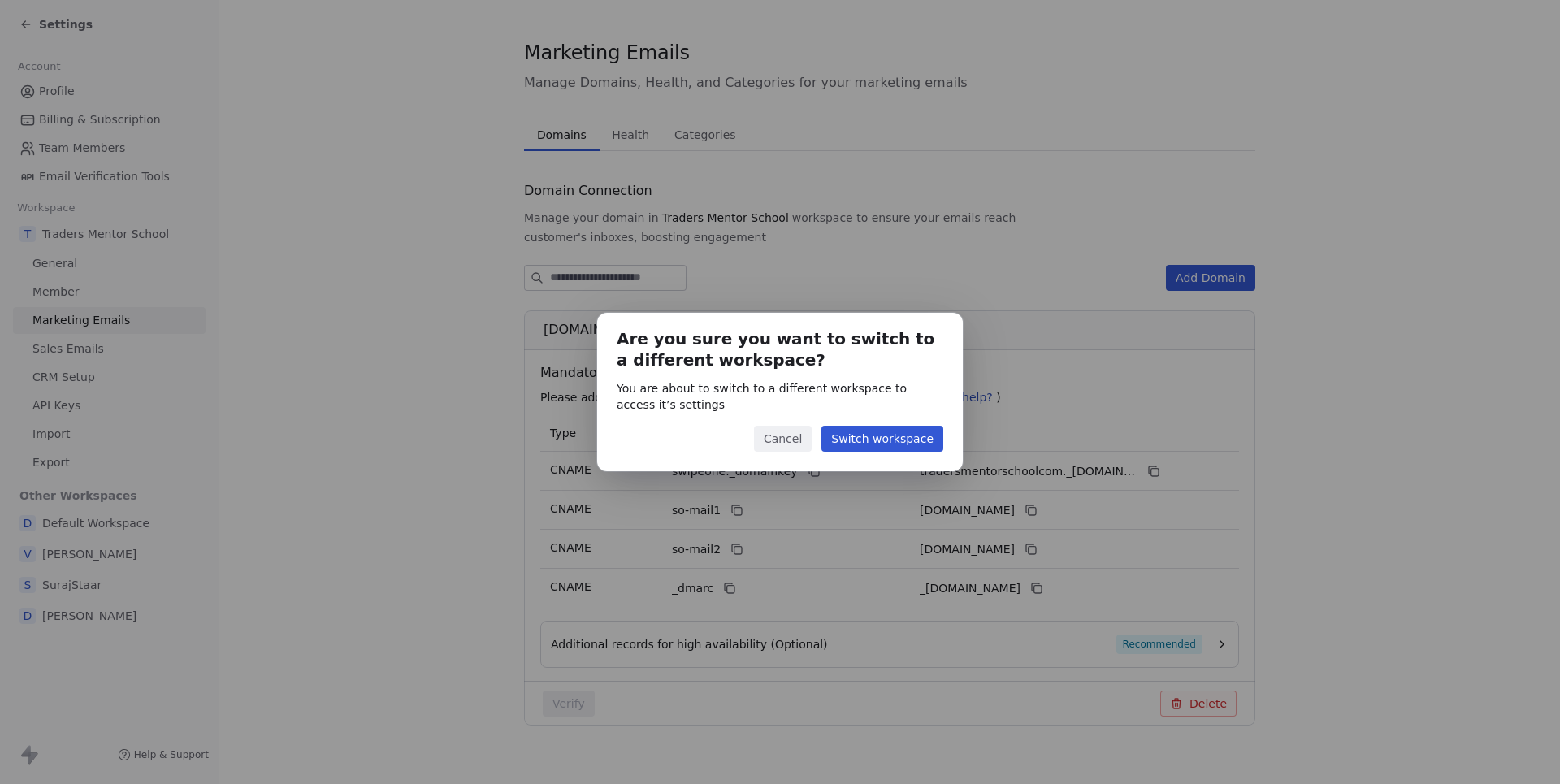
click at [897, 436] on button "Switch workspace" at bounding box center [883, 439] width 122 height 26
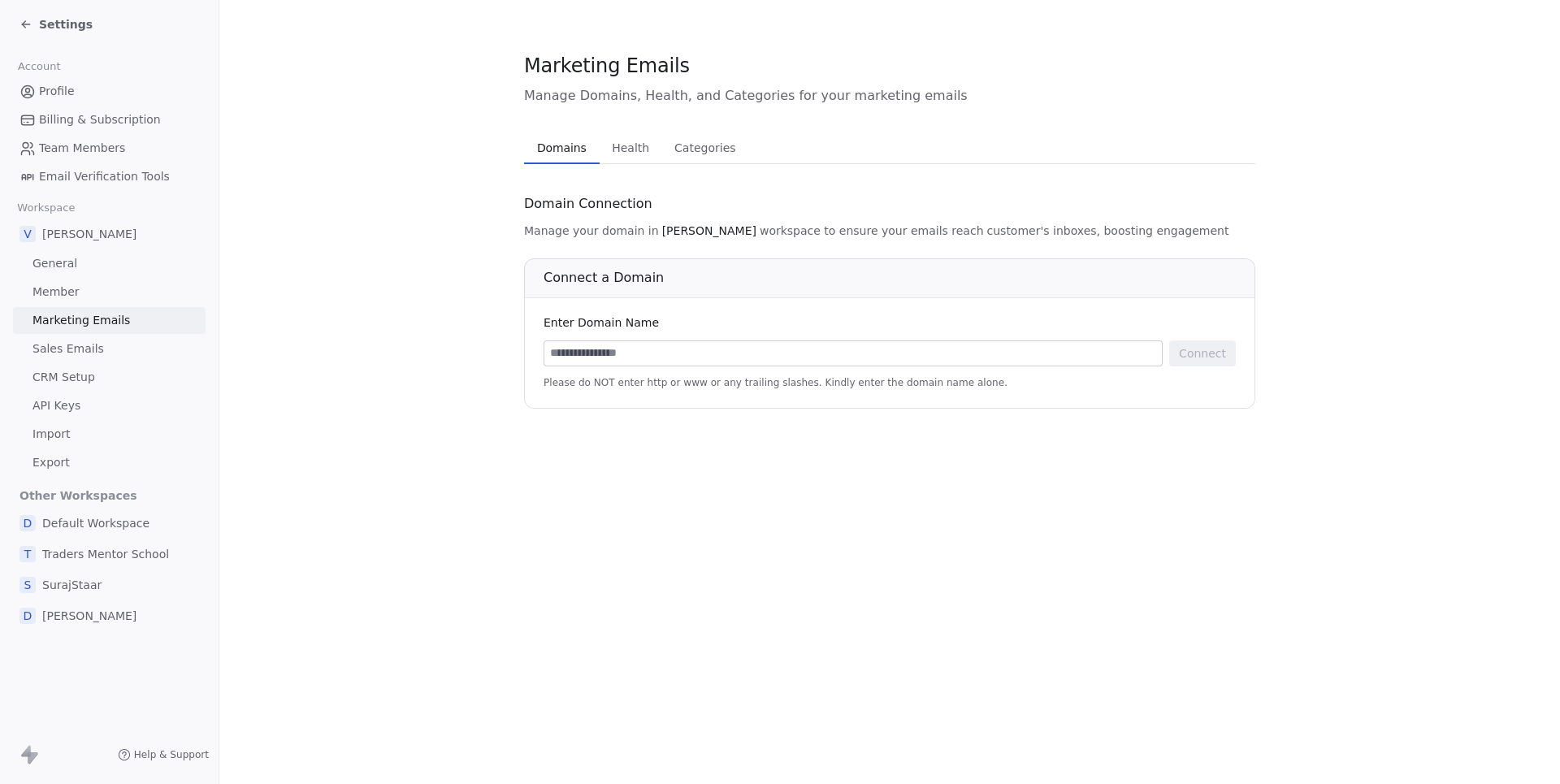
click at [64, 607] on span "Deepali" at bounding box center [90, 615] width 94 height 16
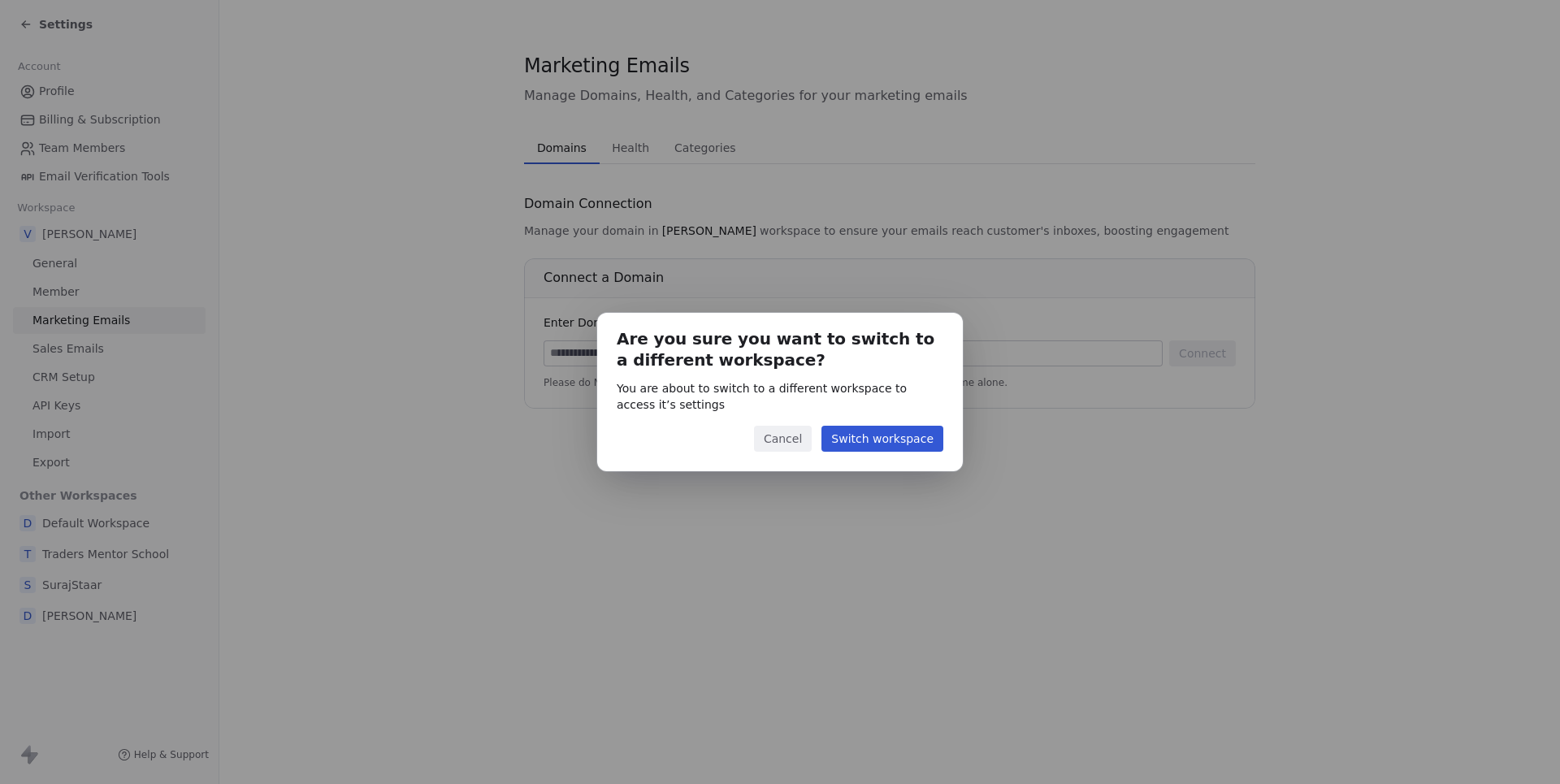
click at [907, 444] on button "Switch workspace" at bounding box center [883, 439] width 122 height 26
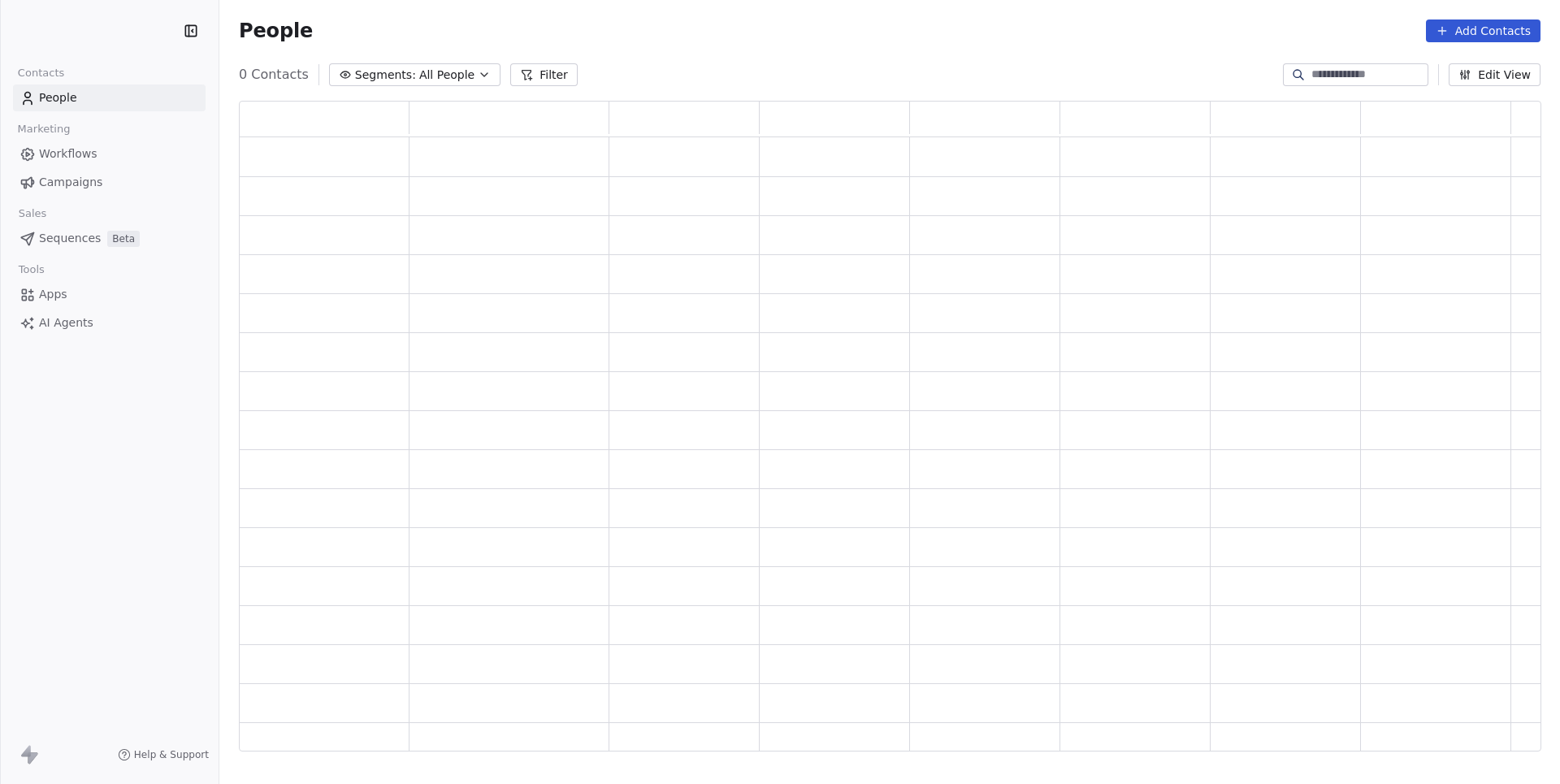
scroll to position [650, 1301]
